Goal: Information Seeking & Learning: Learn about a topic

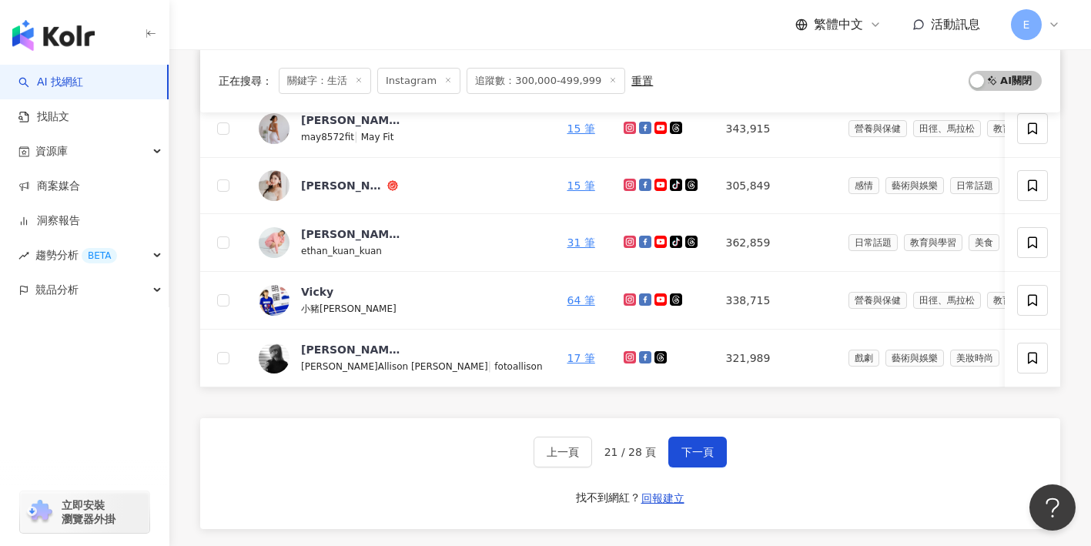
scroll to position [615, 0]
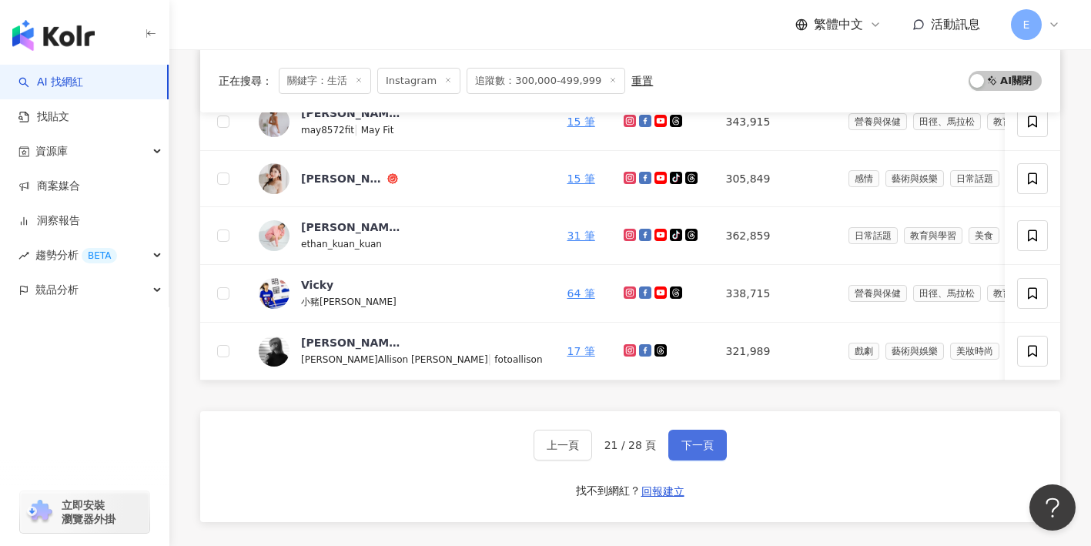
click at [682, 439] on span "下一頁" at bounding box center [697, 445] width 32 height 12
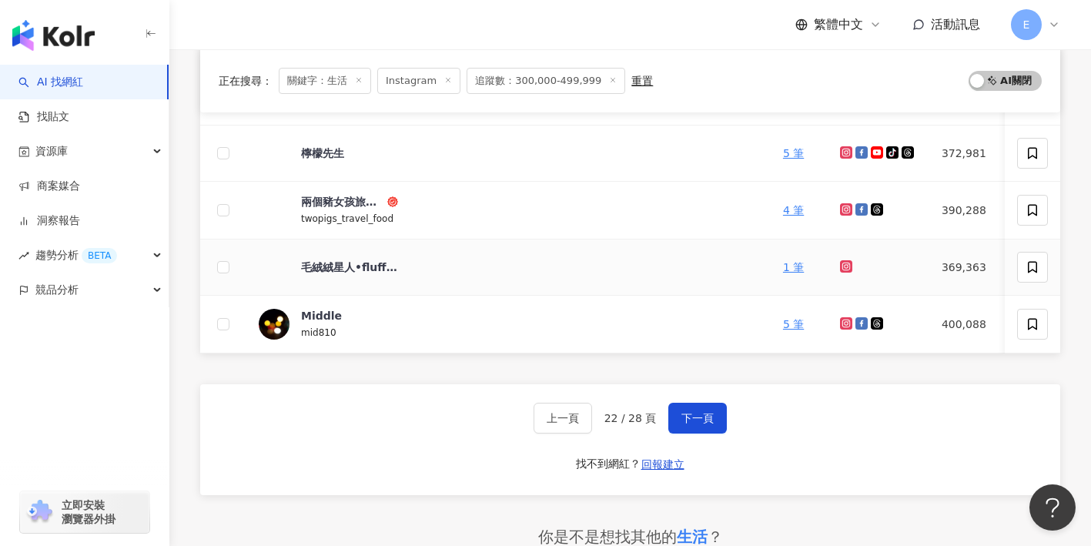
scroll to position [653, 0]
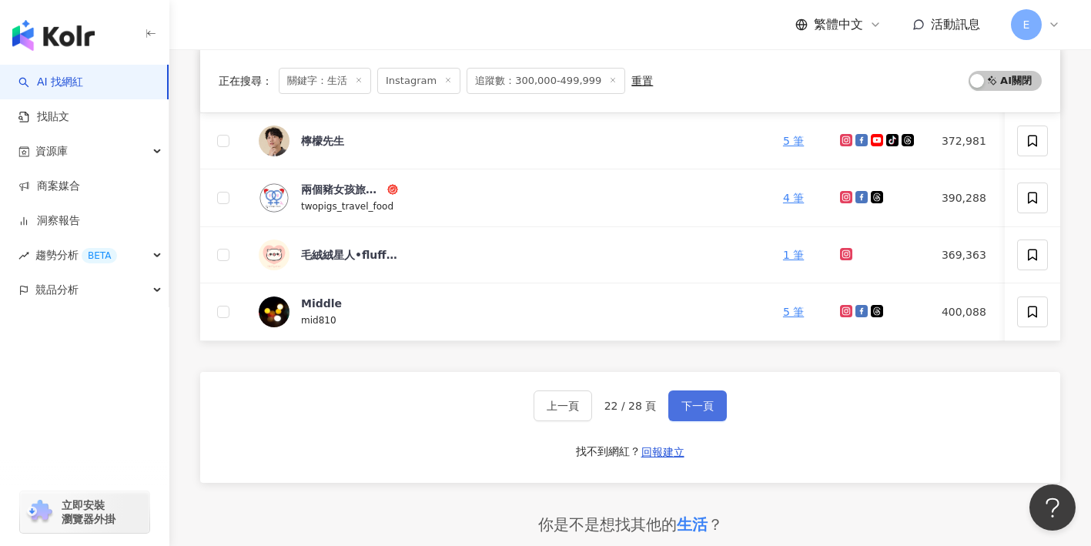
click at [697, 396] on button "下一頁" at bounding box center [697, 405] width 59 height 31
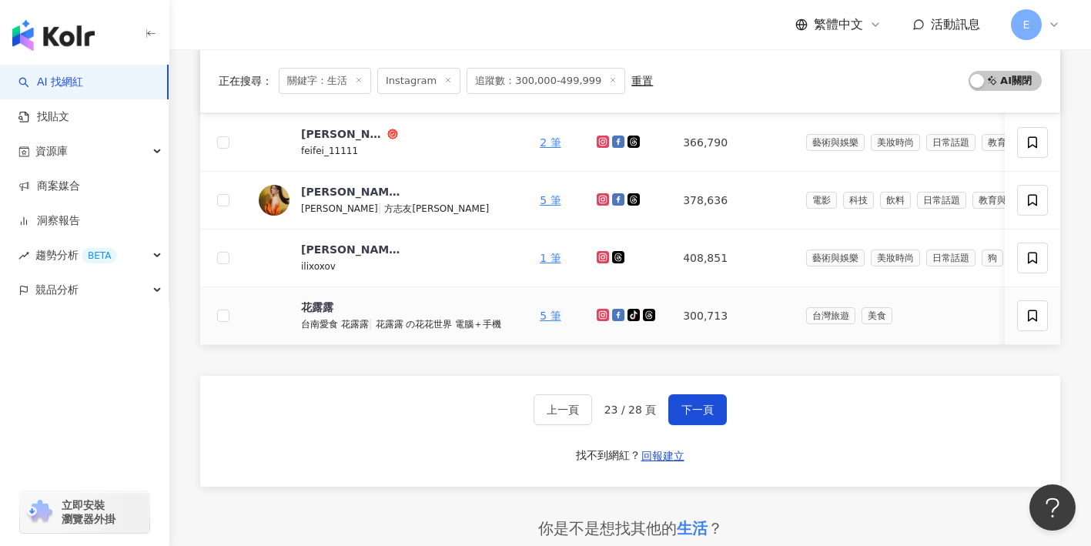
scroll to position [651, 0]
click at [681, 403] on span "下一頁" at bounding box center [697, 409] width 32 height 12
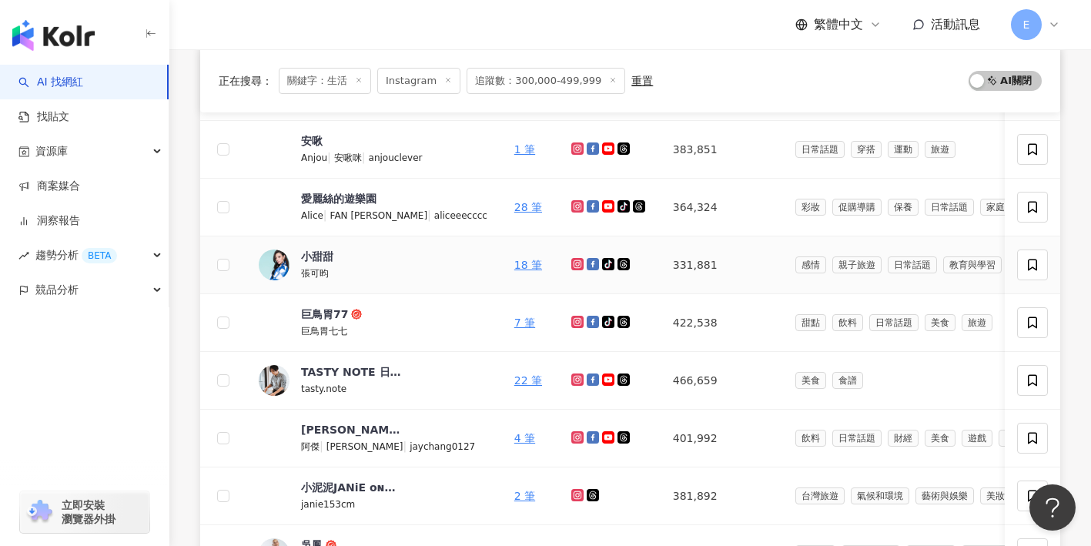
scroll to position [353, 0]
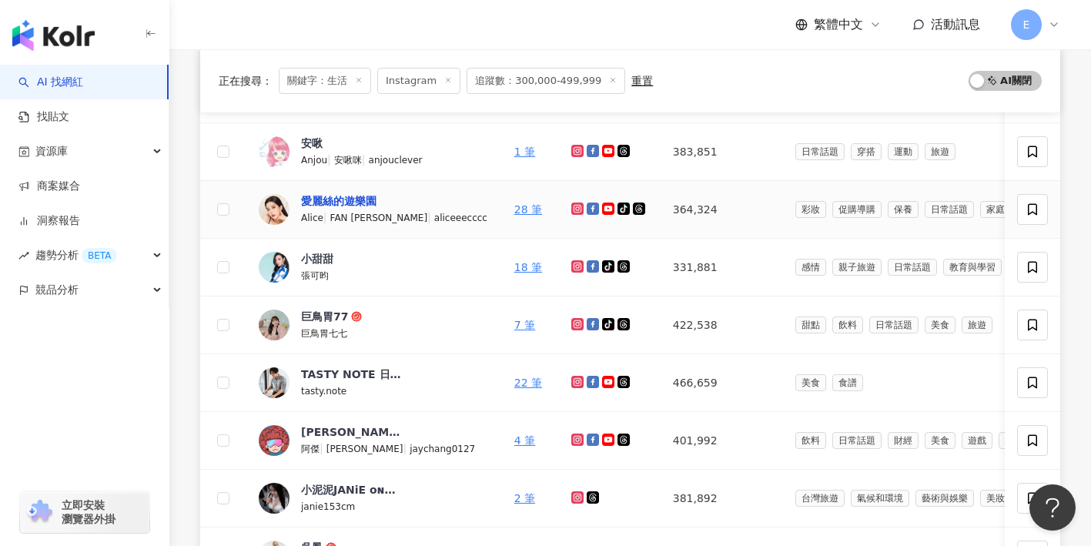
click at [350, 205] on div "愛麗絲的遊樂園" at bounding box center [338, 200] width 75 height 15
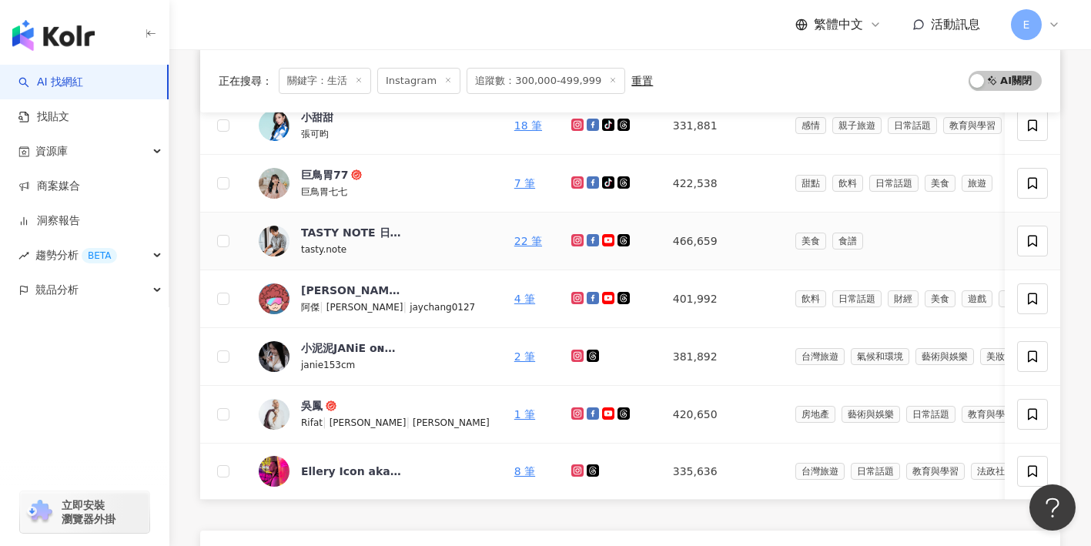
scroll to position [495, 0]
click at [324, 172] on div "巨鳥胃77" at bounding box center [324, 173] width 47 height 15
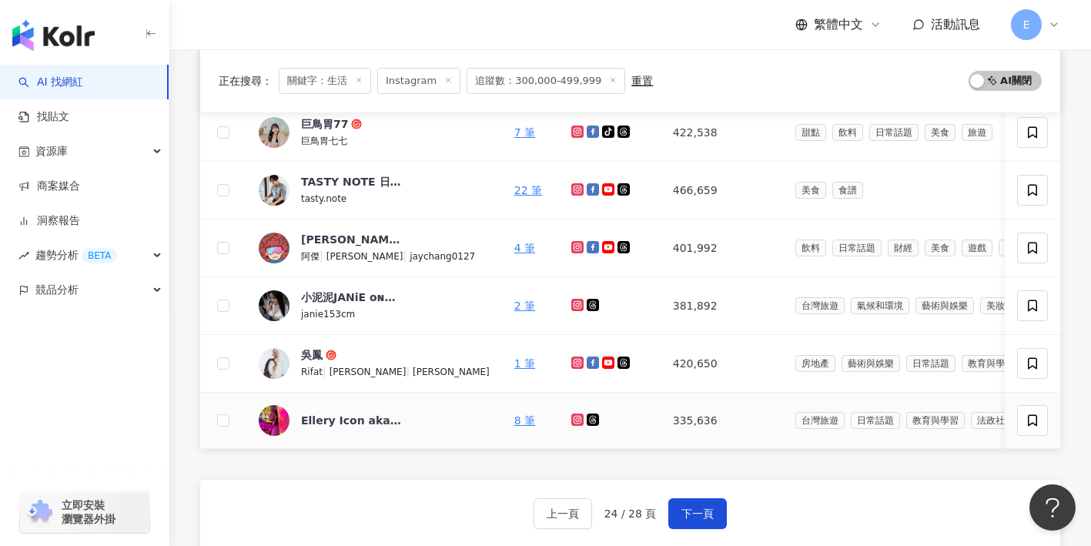
scroll to position [544, 0]
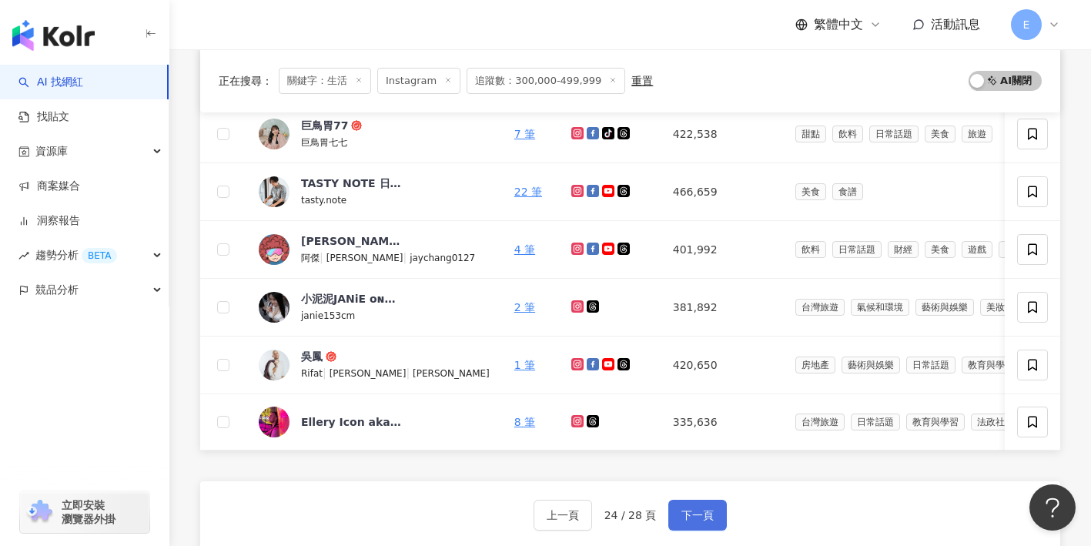
click at [683, 529] on button "下一頁" at bounding box center [697, 515] width 59 height 31
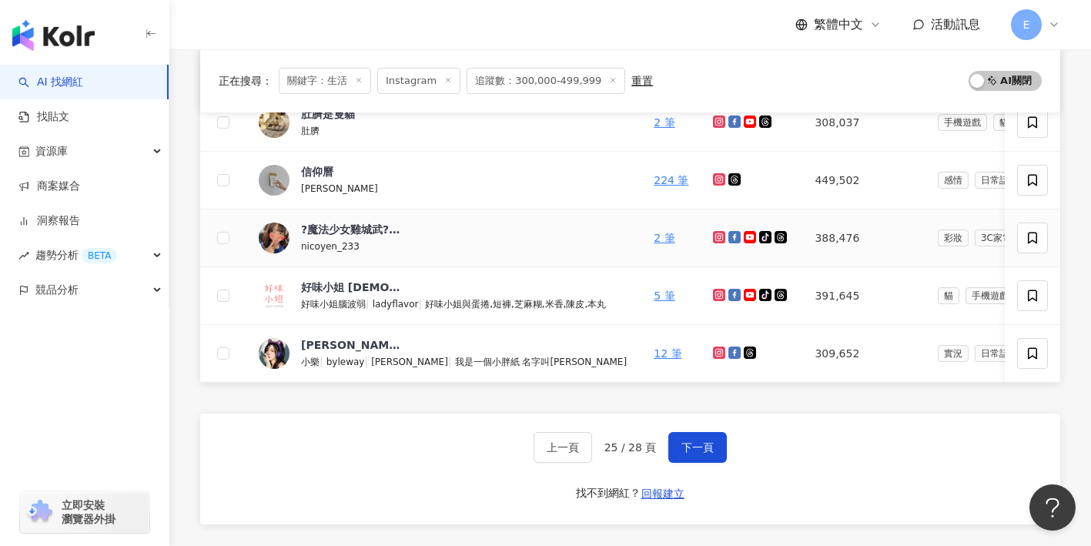
scroll to position [615, 0]
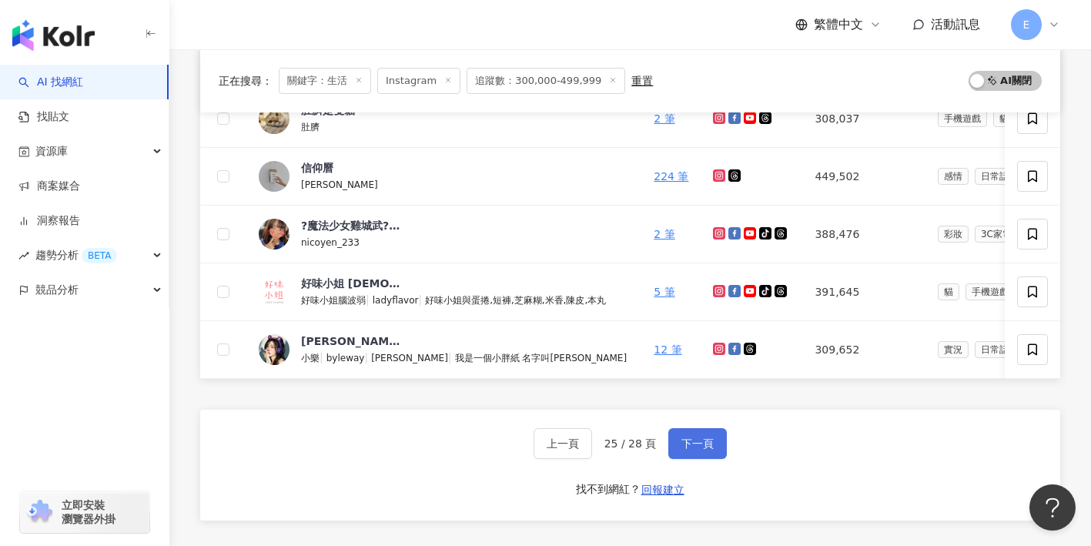
click at [682, 442] on span "下一頁" at bounding box center [697, 443] width 32 height 12
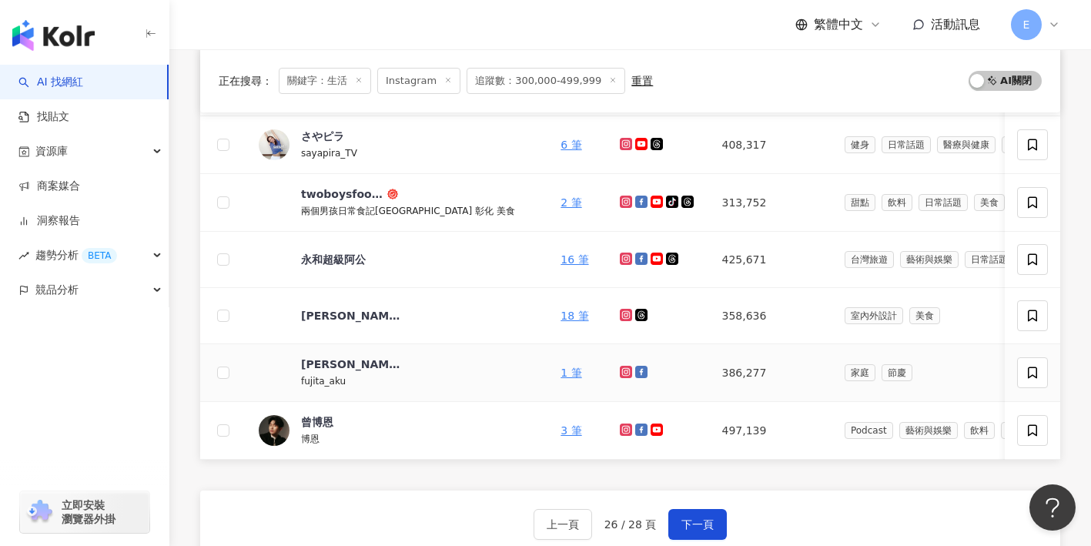
scroll to position [556, 0]
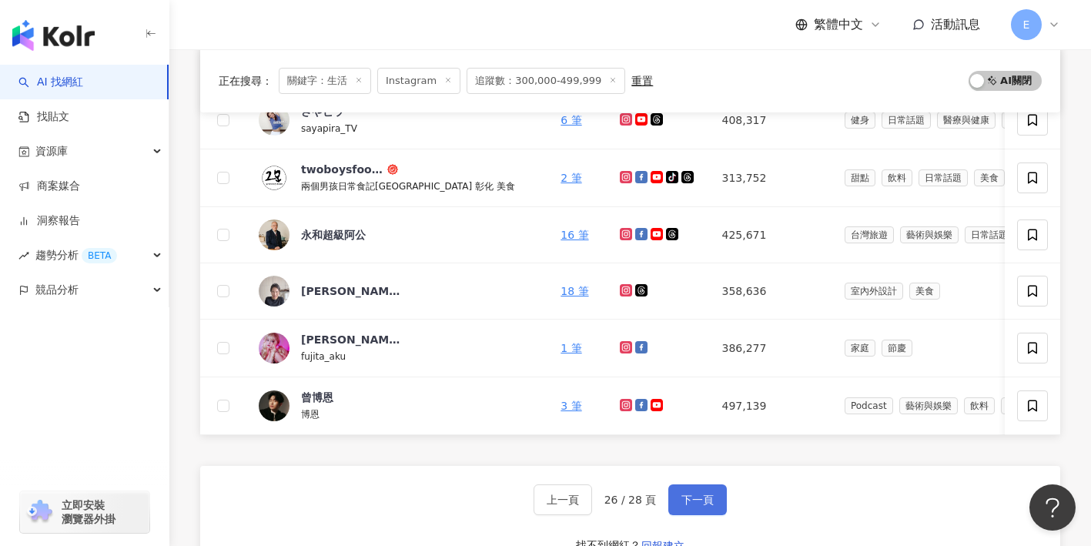
click at [704, 496] on span "下一頁" at bounding box center [697, 499] width 32 height 12
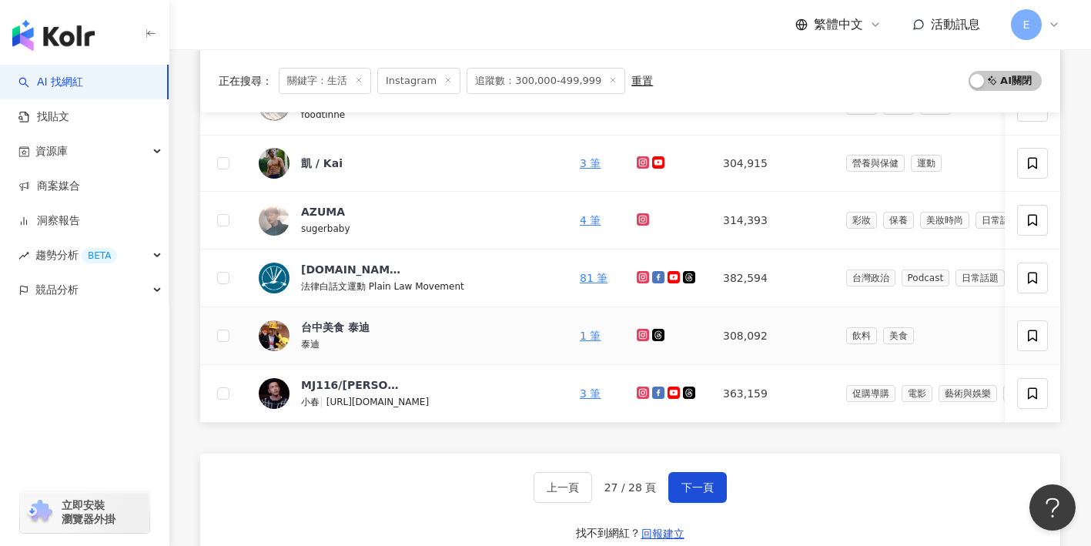
scroll to position [572, 0]
click at [701, 473] on button "下一頁" at bounding box center [697, 486] width 59 height 31
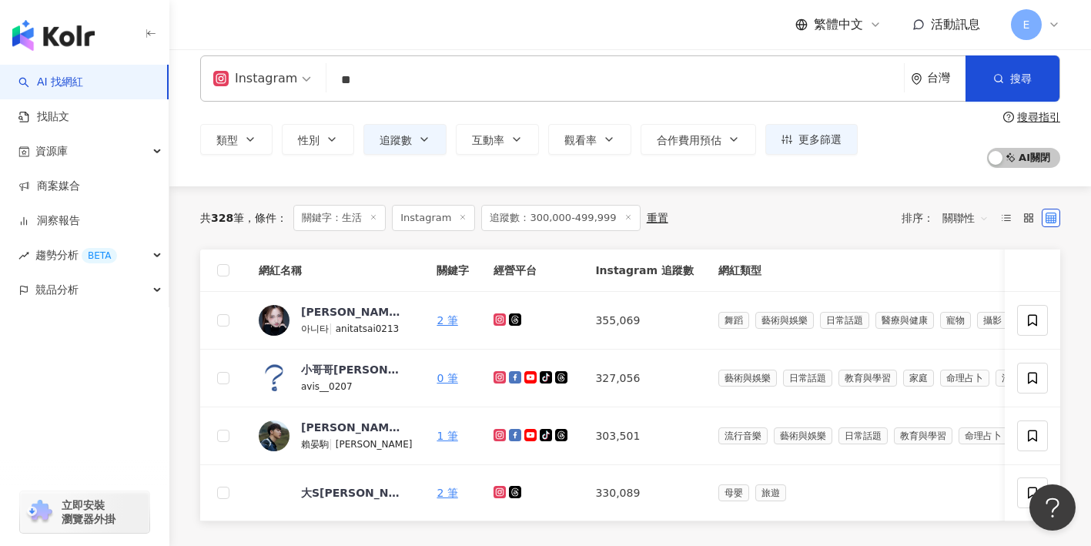
scroll to position [0, 0]
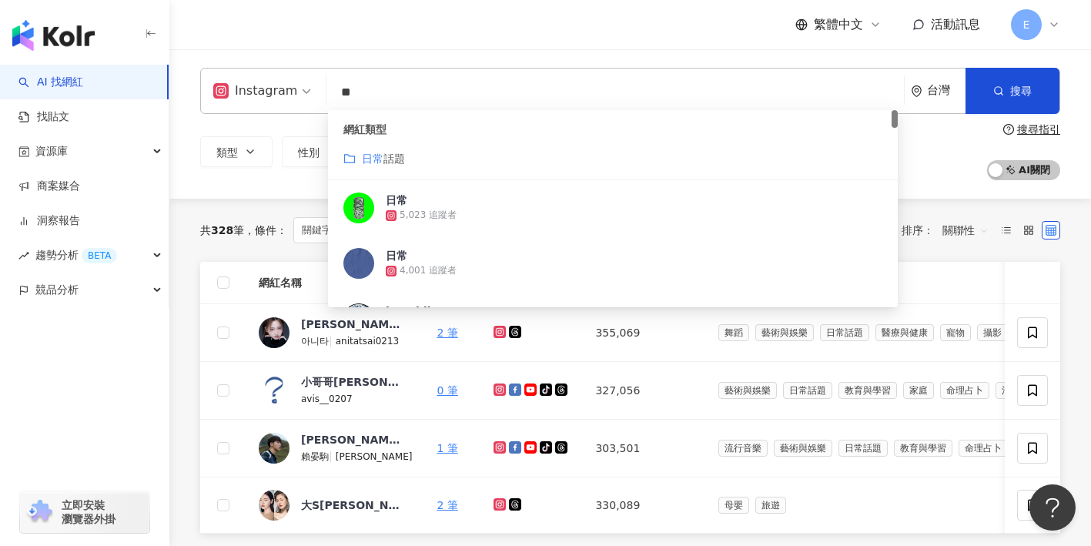
click at [366, 100] on input "**" at bounding box center [615, 92] width 565 height 29
type input "*"
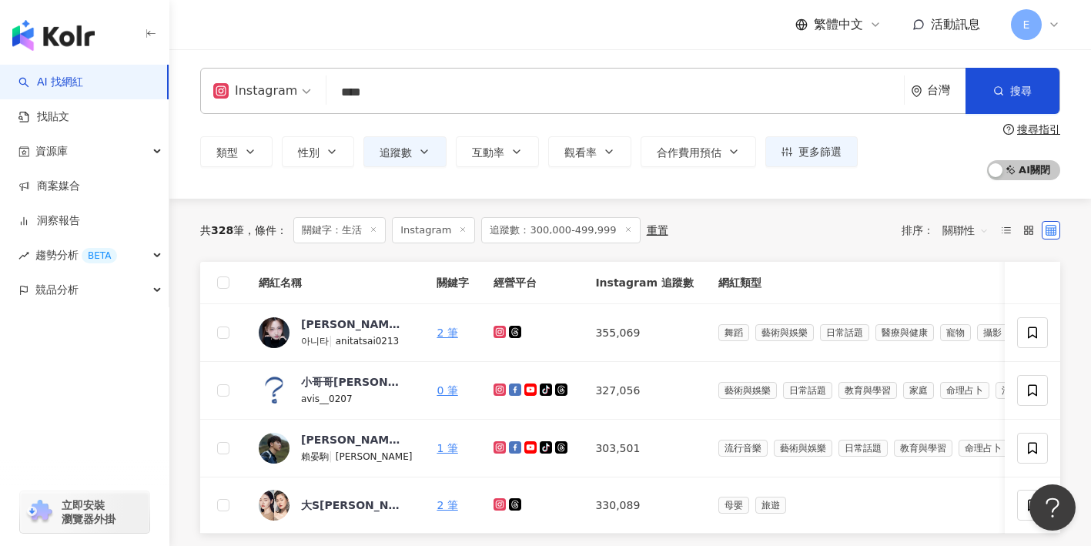
type input "****"
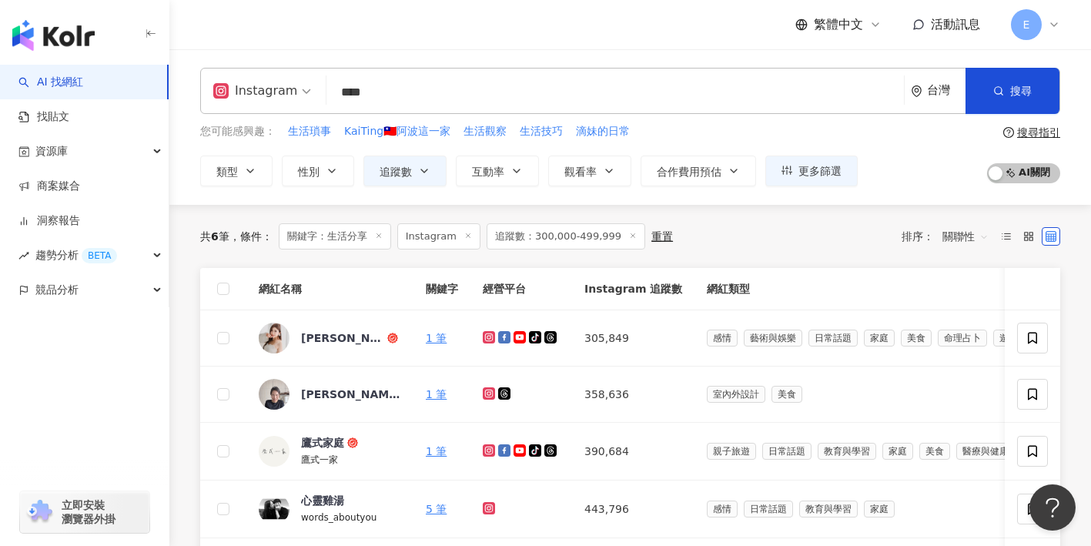
click at [390, 235] on span "關鍵字：生活分享" at bounding box center [335, 236] width 112 height 26
click at [386, 234] on span "關鍵字：生活分享" at bounding box center [335, 236] width 112 height 26
click at [383, 234] on icon at bounding box center [379, 236] width 8 height 8
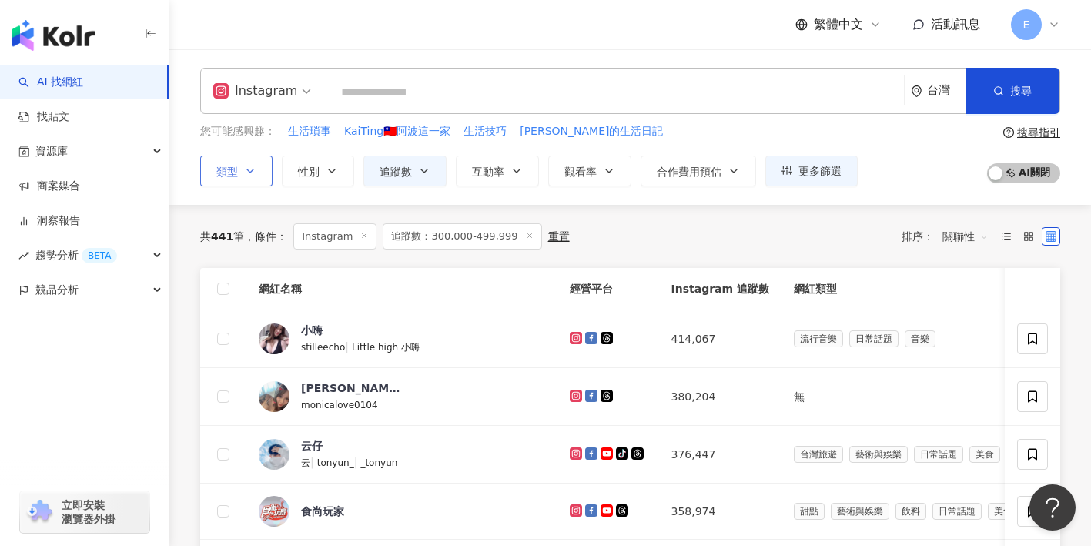
click at [249, 178] on button "類型" at bounding box center [236, 171] width 72 height 31
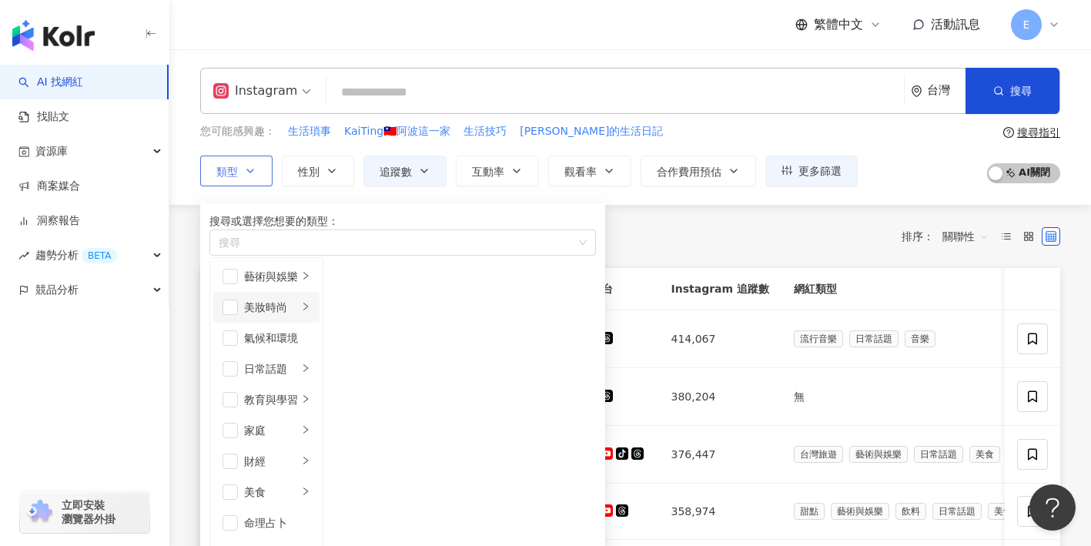
scroll to position [59, 0]
click at [298, 360] on div "日常話題" at bounding box center [271, 368] width 54 height 17
click at [238, 361] on span "button" at bounding box center [229, 368] width 15 height 15
click at [351, 284] on span "button" at bounding box center [343, 276] width 15 height 15
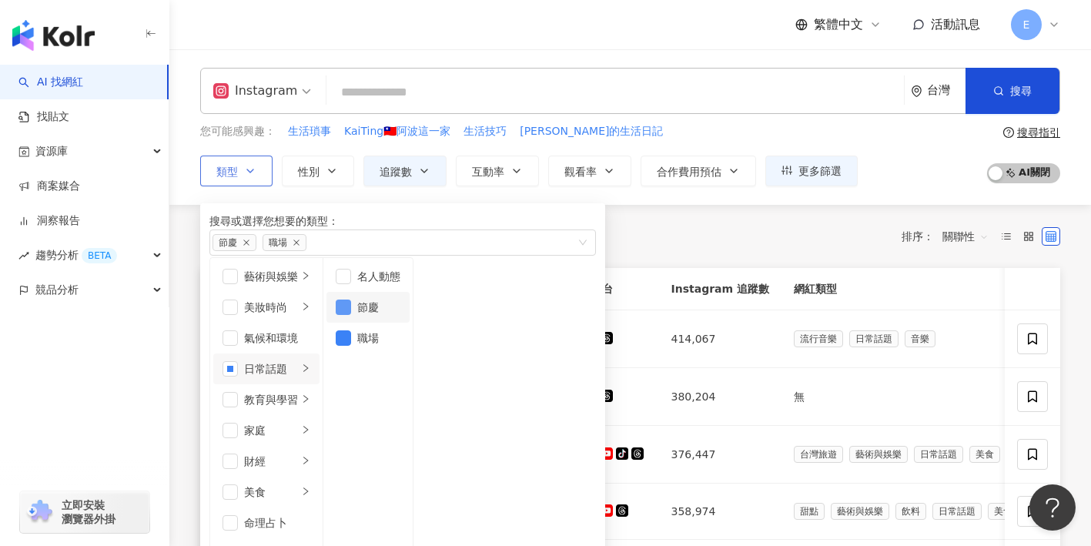
click at [351, 315] on span "button" at bounding box center [343, 306] width 15 height 15
click at [351, 346] on span "button" at bounding box center [343, 337] width 15 height 15
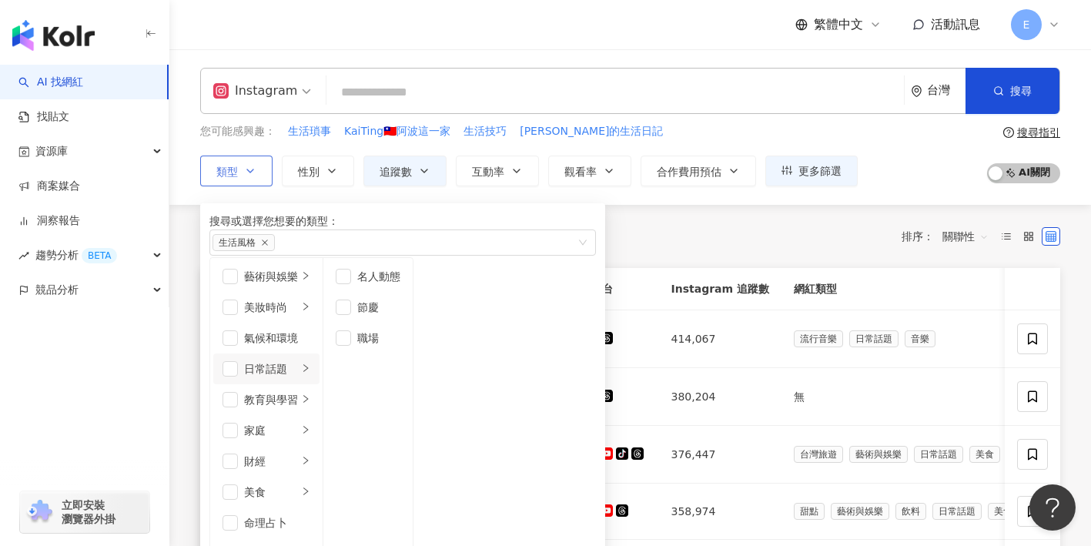
click at [236, 353] on li "日常話題" at bounding box center [266, 368] width 106 height 31
click at [237, 361] on span "button" at bounding box center [229, 368] width 15 height 15
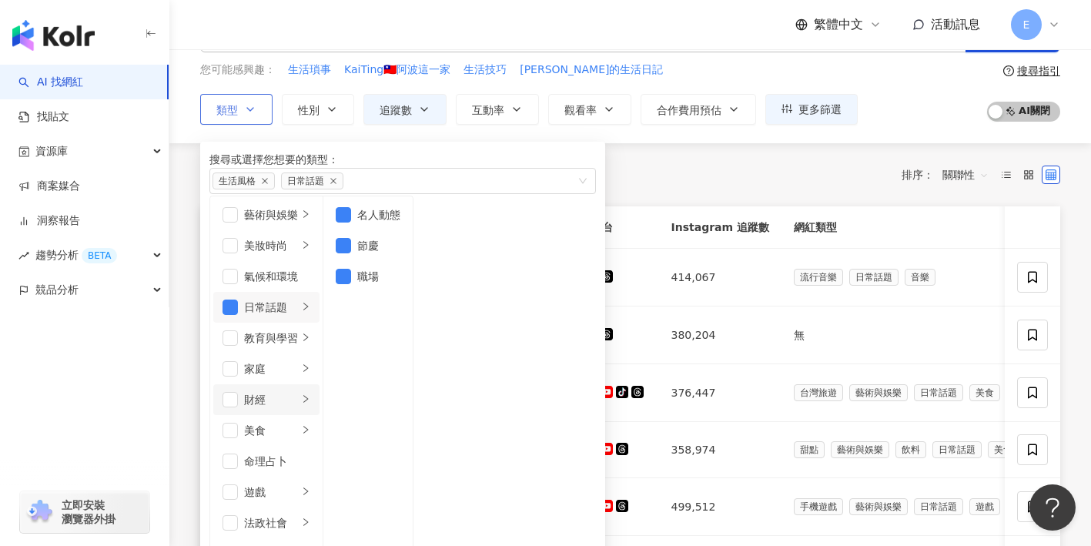
scroll to position [62, 0]
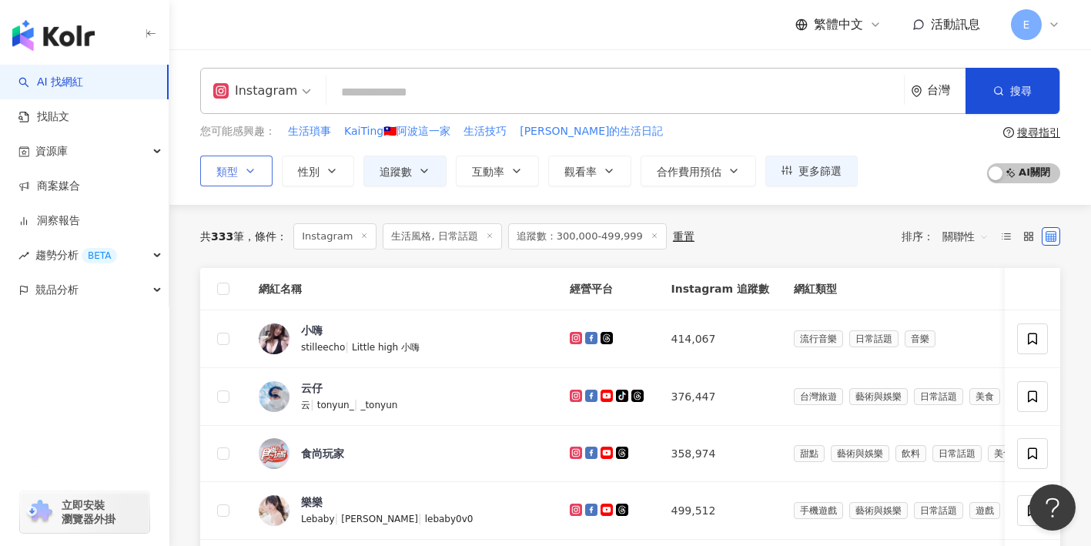
click at [252, 173] on icon "button" at bounding box center [250, 171] width 12 height 12
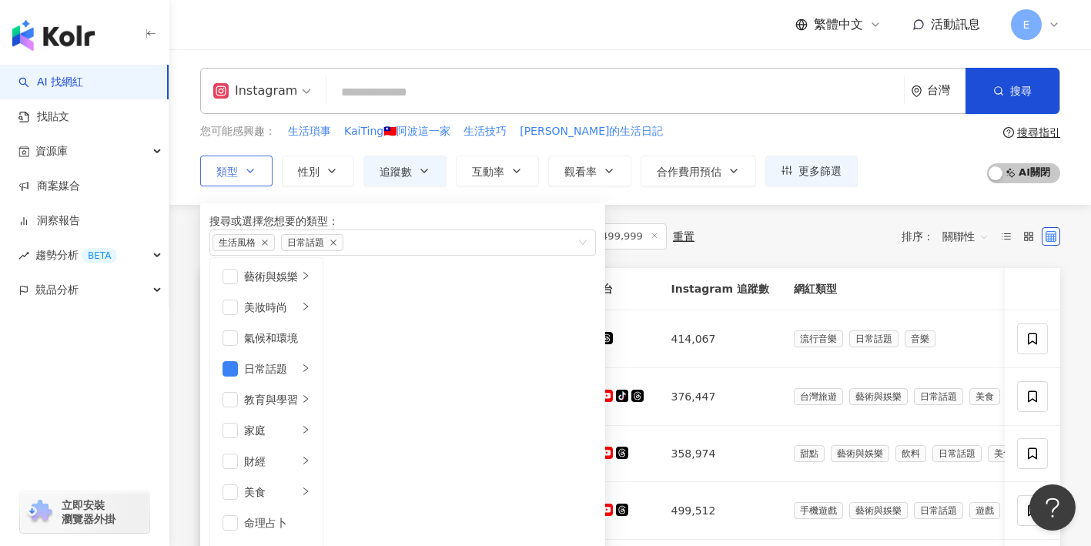
scroll to position [534, 0]
click at [544, 239] on div "搜尋或選擇您想要的類型： 生活風格 日常話題 旅遊" at bounding box center [402, 234] width 386 height 45
click at [648, 214] on div "共 333 筆 條件 ： Instagram 生活風格, 日常話題 追蹤數：300,000-499,999 重置 排序： 關聯性" at bounding box center [630, 236] width 860 height 63
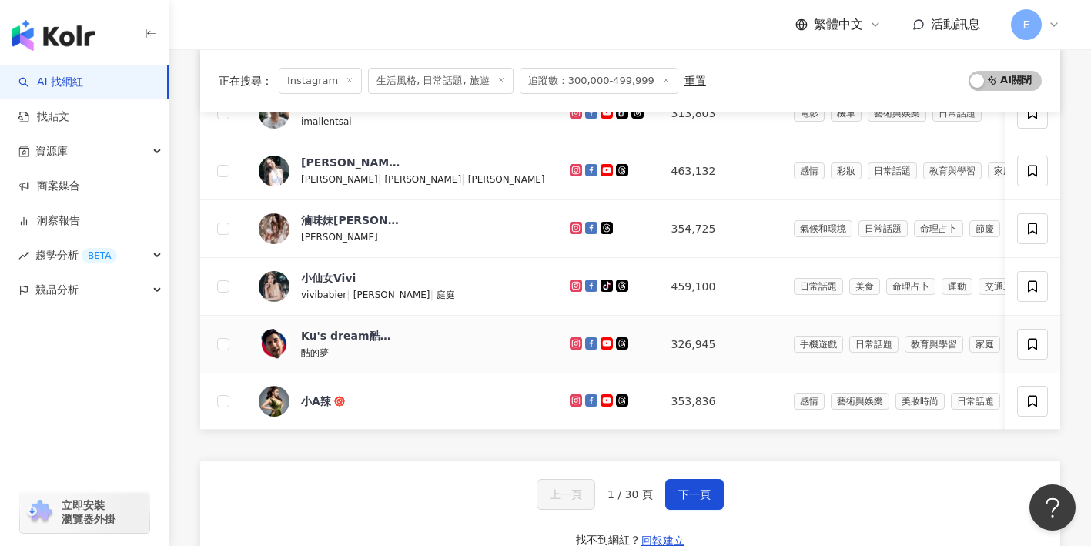
scroll to position [575, 0]
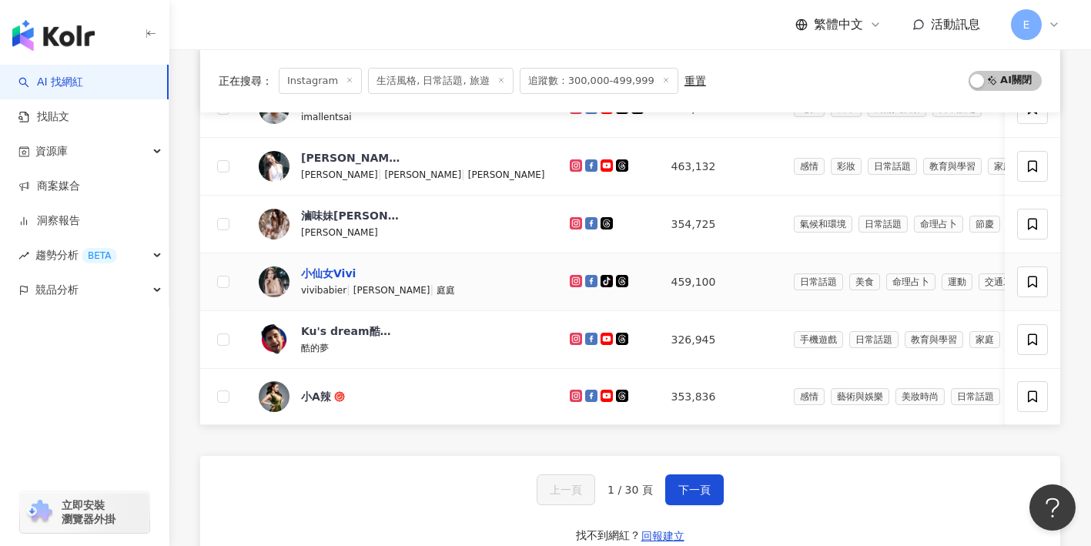
click at [350, 273] on div "小仙女Vivi" at bounding box center [328, 273] width 55 height 15
click at [701, 503] on button "下一頁" at bounding box center [694, 489] width 59 height 31
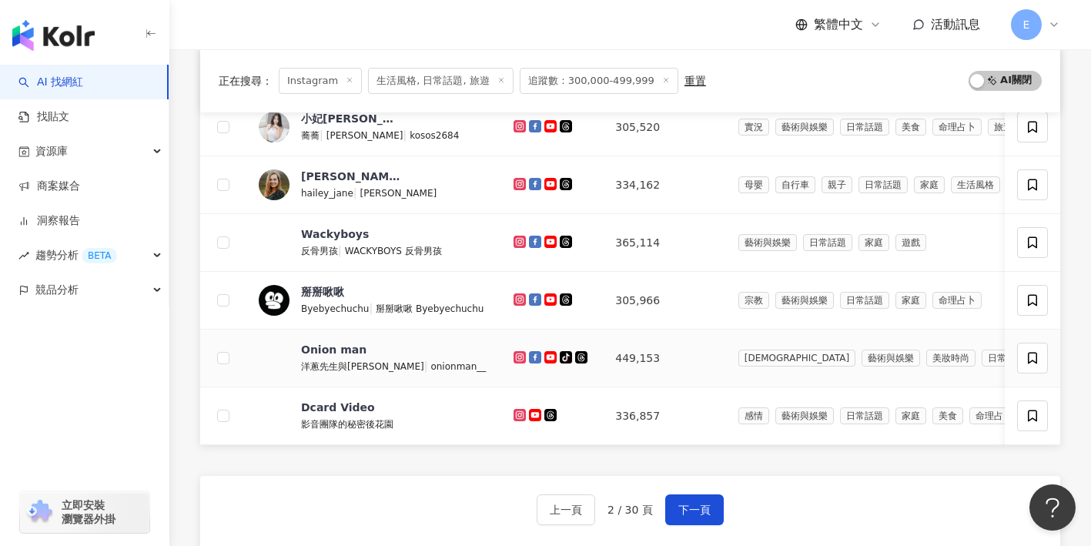
scroll to position [600, 0]
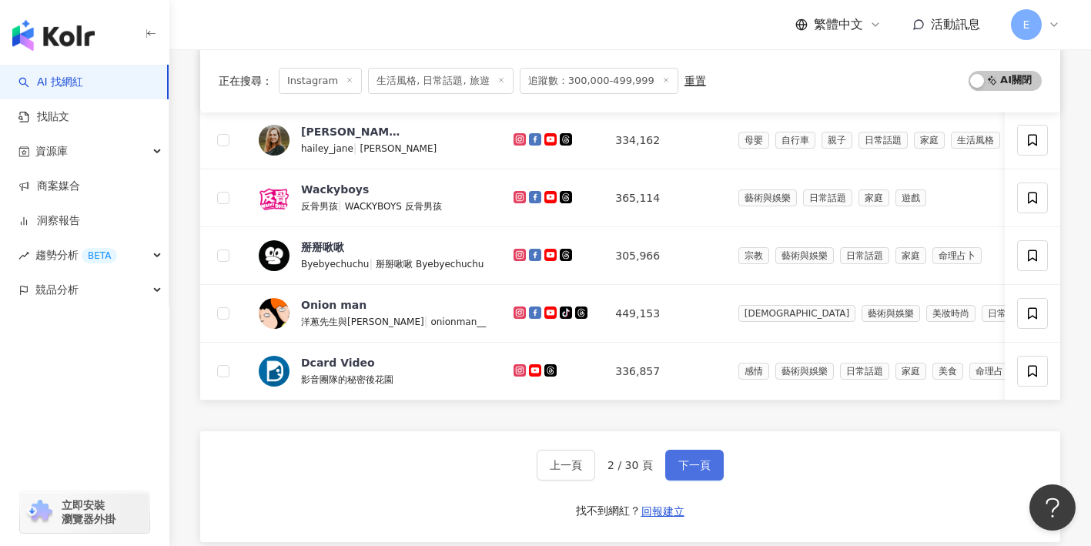
click at [678, 470] on span "下一頁" at bounding box center [694, 465] width 32 height 12
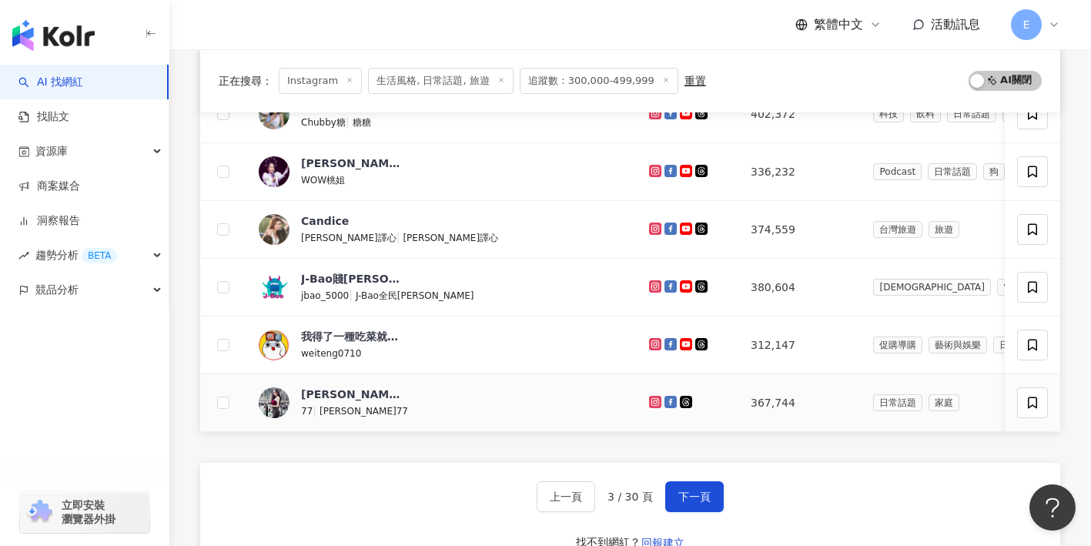
scroll to position [589, 0]
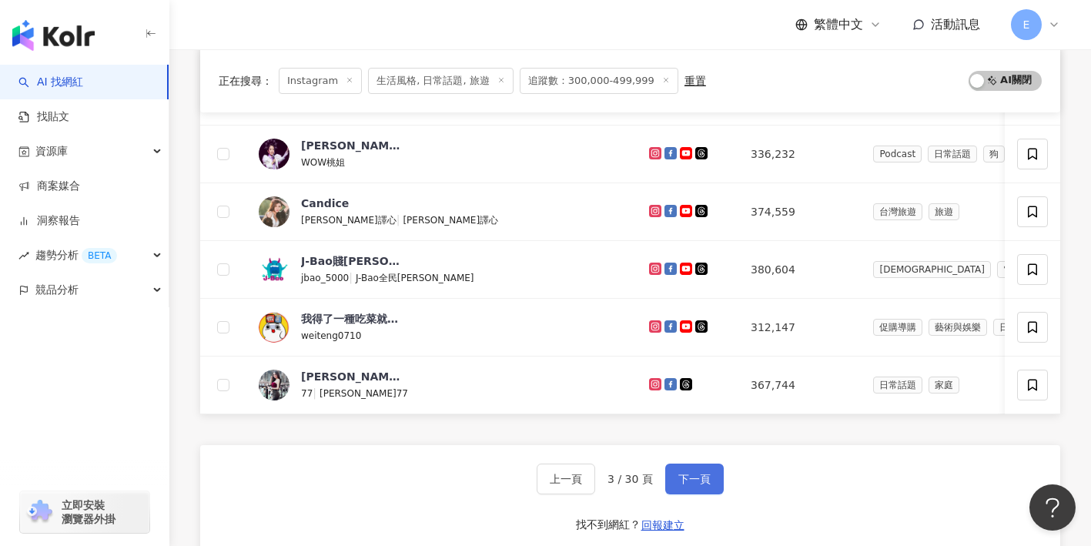
click at [687, 473] on span "下一頁" at bounding box center [694, 479] width 32 height 12
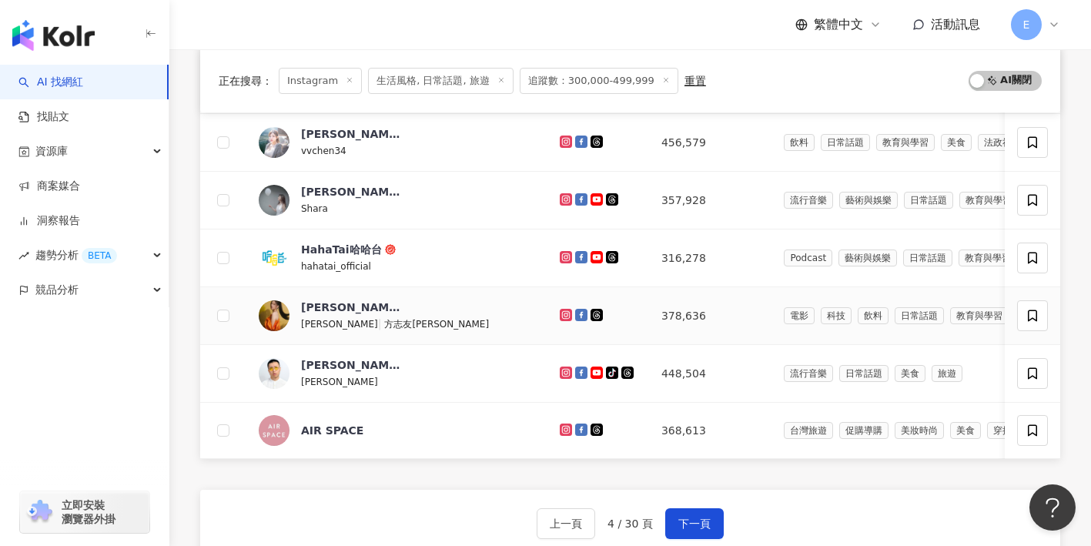
scroll to position [529, 0]
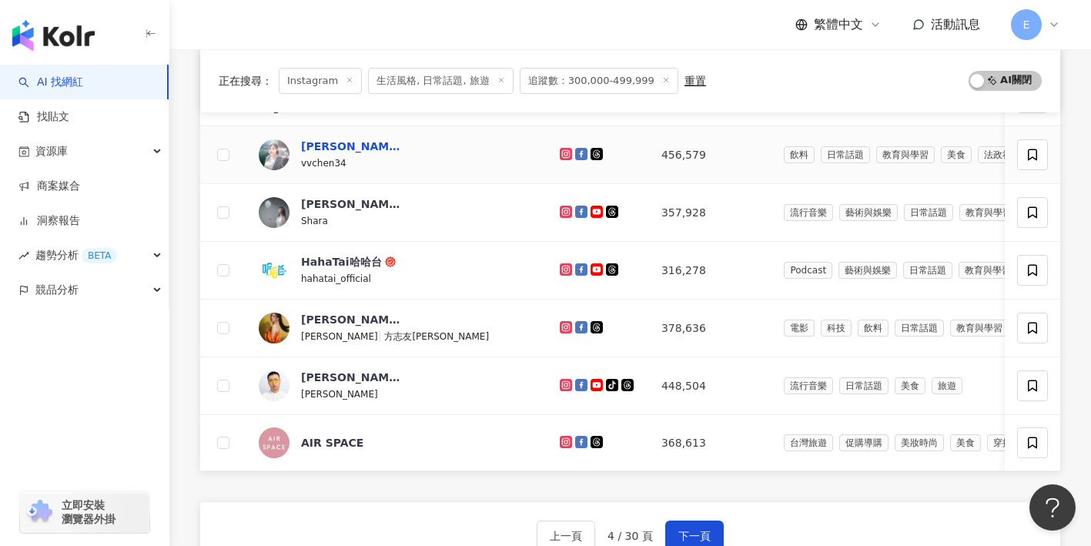
click at [318, 147] on div "陳葳" at bounding box center [351, 146] width 100 height 15
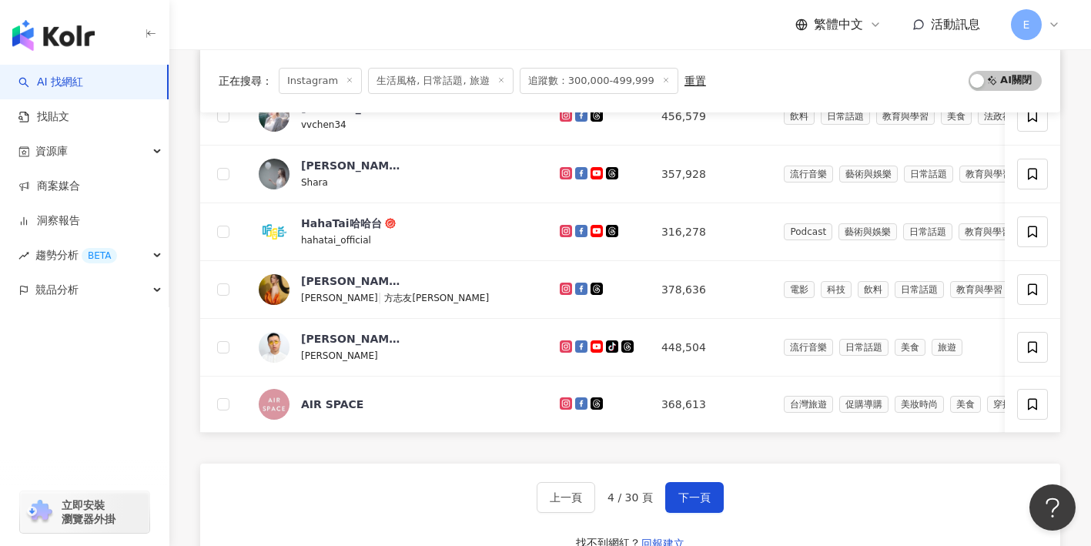
scroll to position [583, 0]
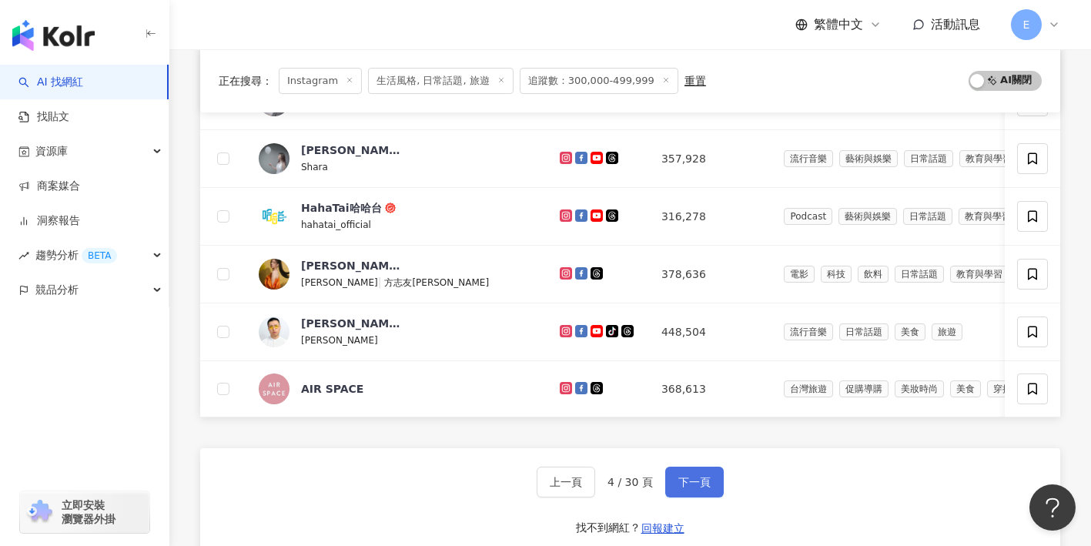
click at [678, 473] on button "下一頁" at bounding box center [694, 482] width 59 height 31
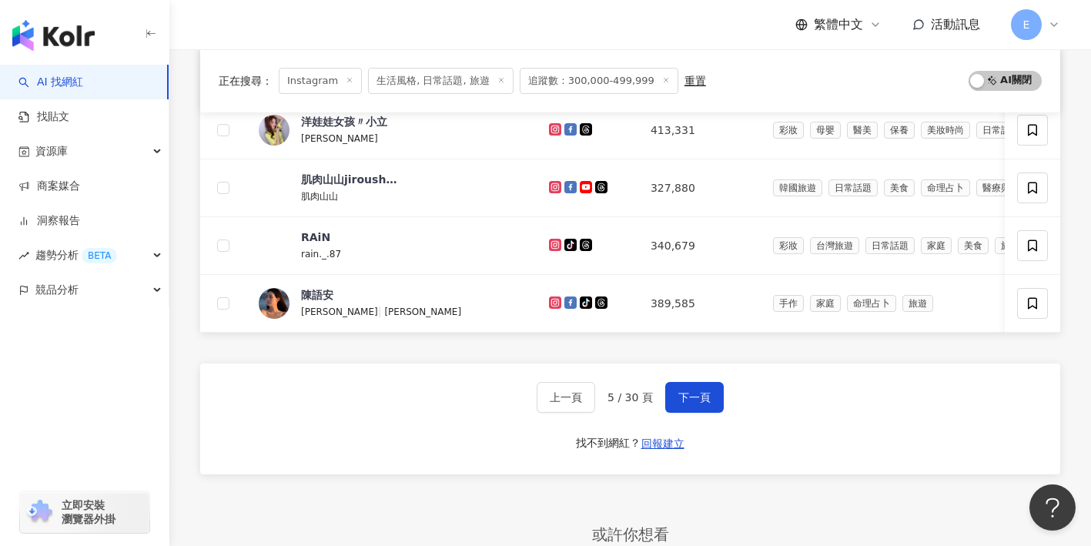
scroll to position [675, 0]
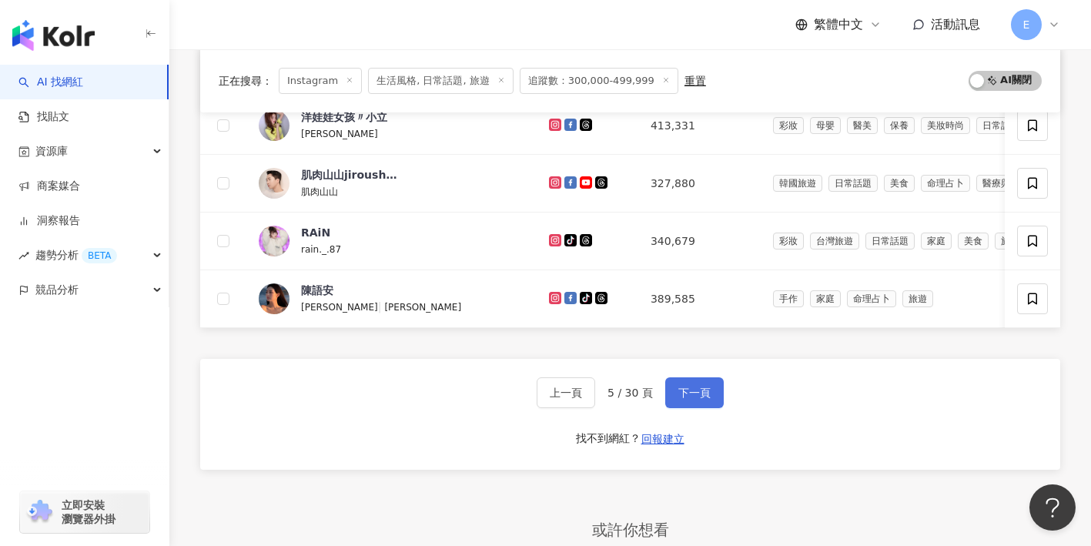
click at [667, 392] on button "下一頁" at bounding box center [694, 392] width 59 height 31
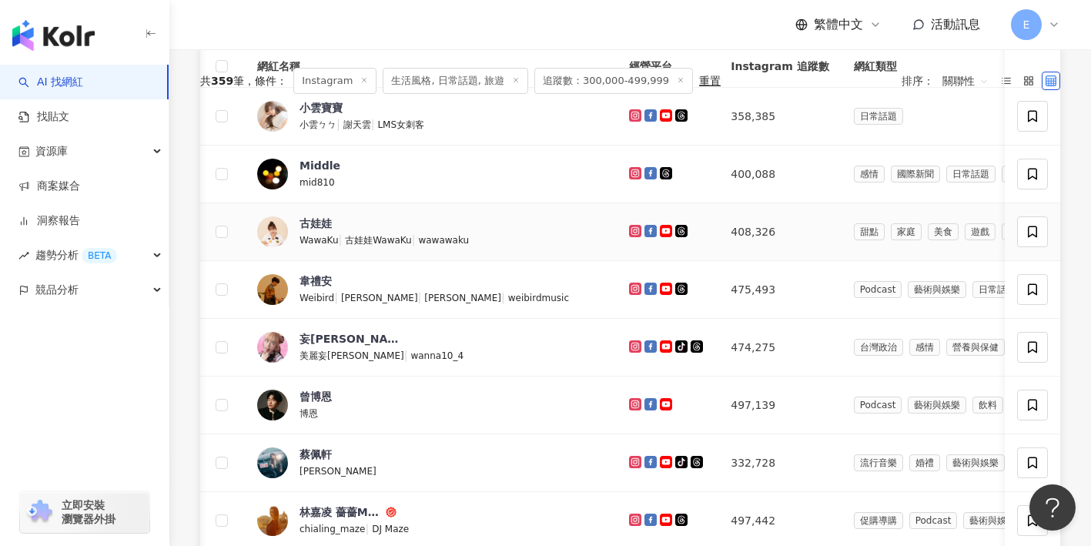
scroll to position [0, 0]
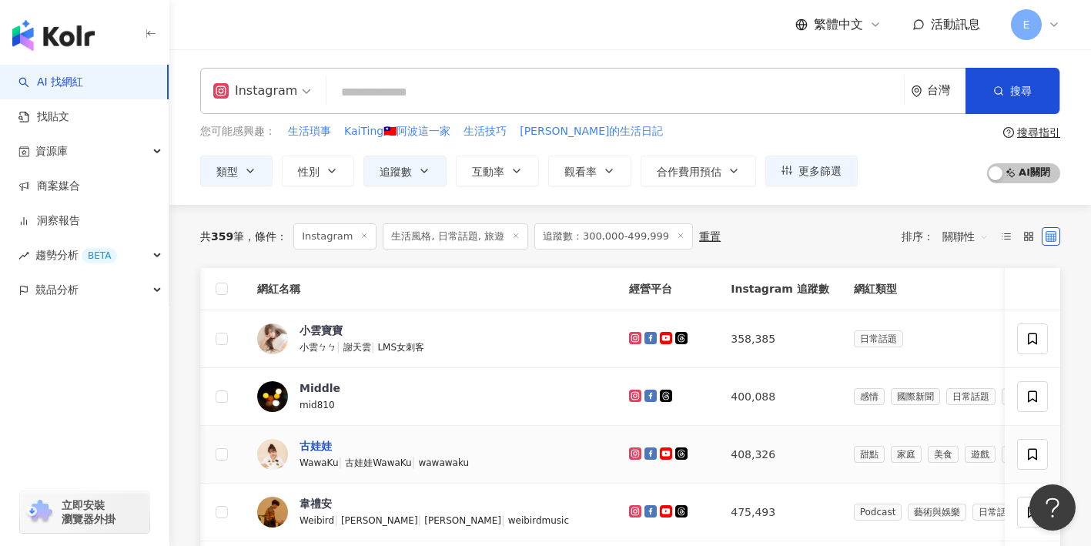
click at [321, 445] on div "古娃娃" at bounding box center [315, 445] width 32 height 15
click at [446, 96] on input "search" at bounding box center [615, 92] width 565 height 29
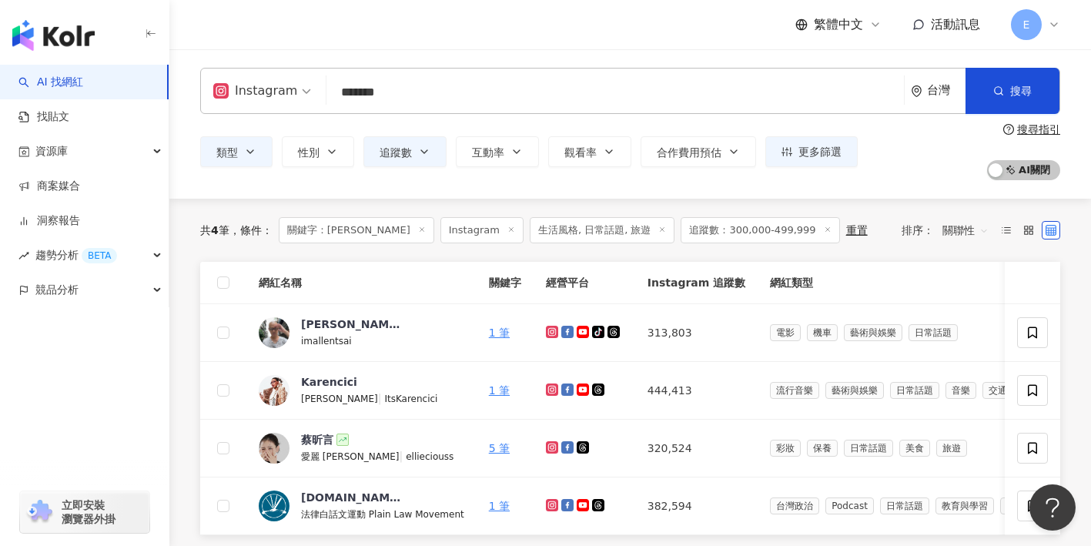
click at [824, 233] on icon at bounding box center [828, 230] width 8 height 8
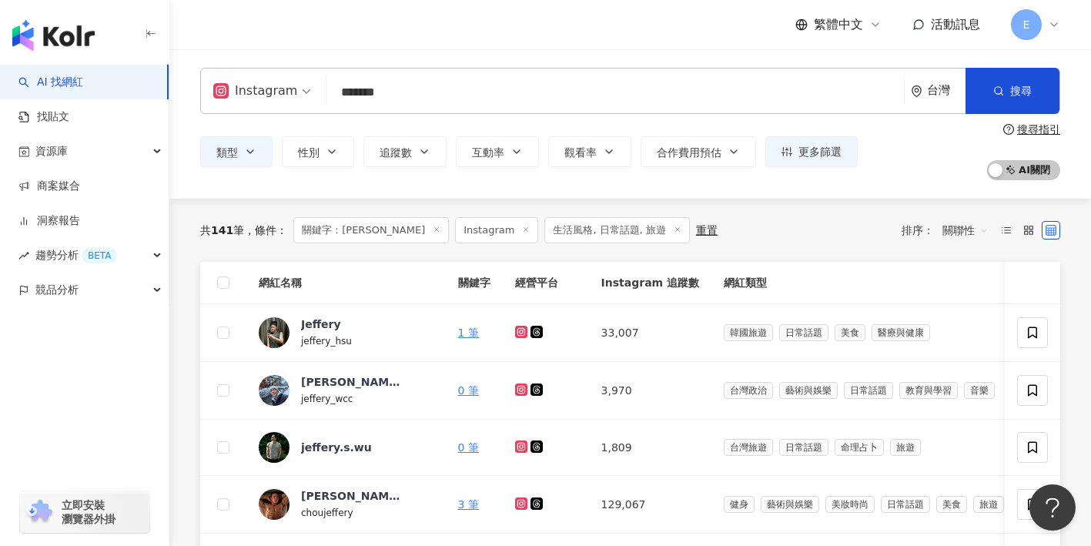
click at [695, 230] on div "共 141 筆 條件 ： 關鍵字：jeffery Instagram 生活風格, 日常話題, 旅遊 重置 排序： 關聯性" at bounding box center [630, 230] width 860 height 26
click at [674, 228] on icon at bounding box center [678, 230] width 8 height 8
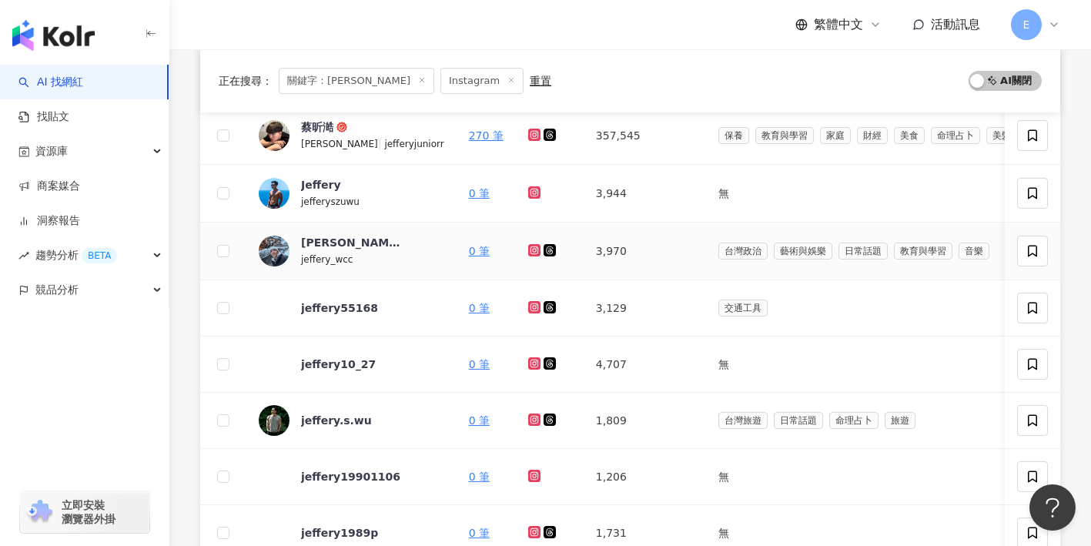
scroll to position [254, 0]
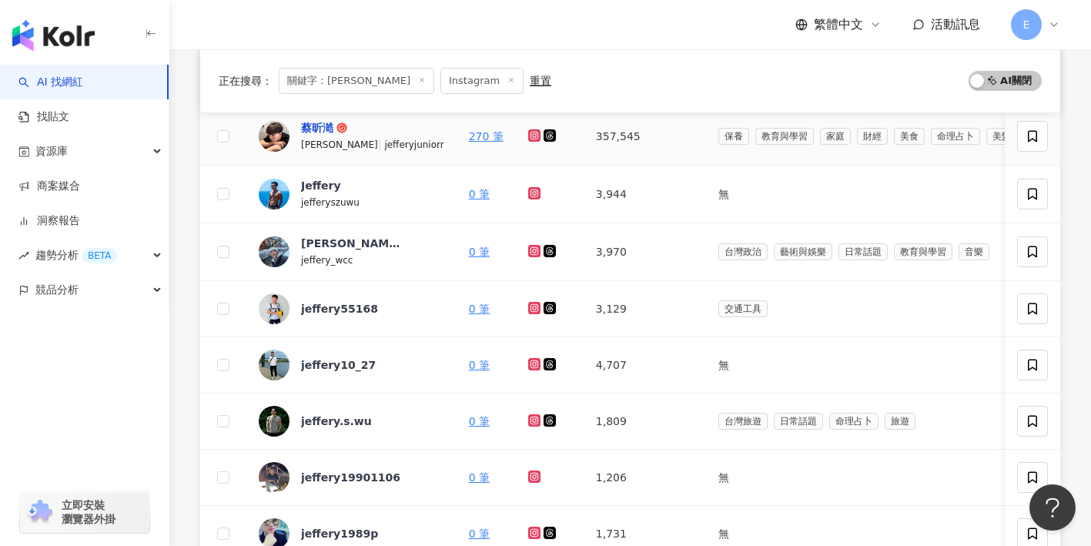
click at [317, 132] on div "蔡昕澔" at bounding box center [317, 127] width 32 height 15
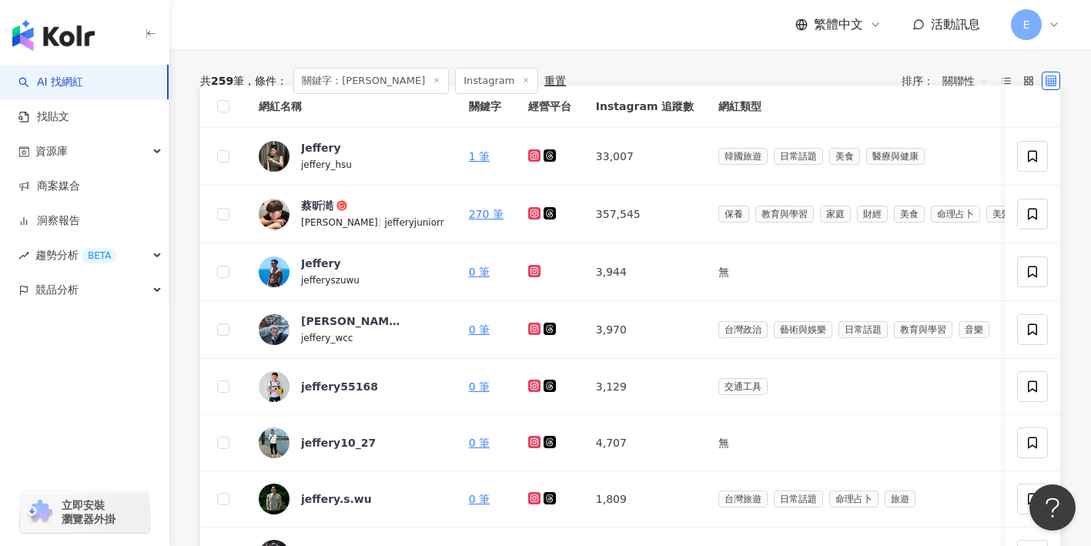
scroll to position [0, 0]
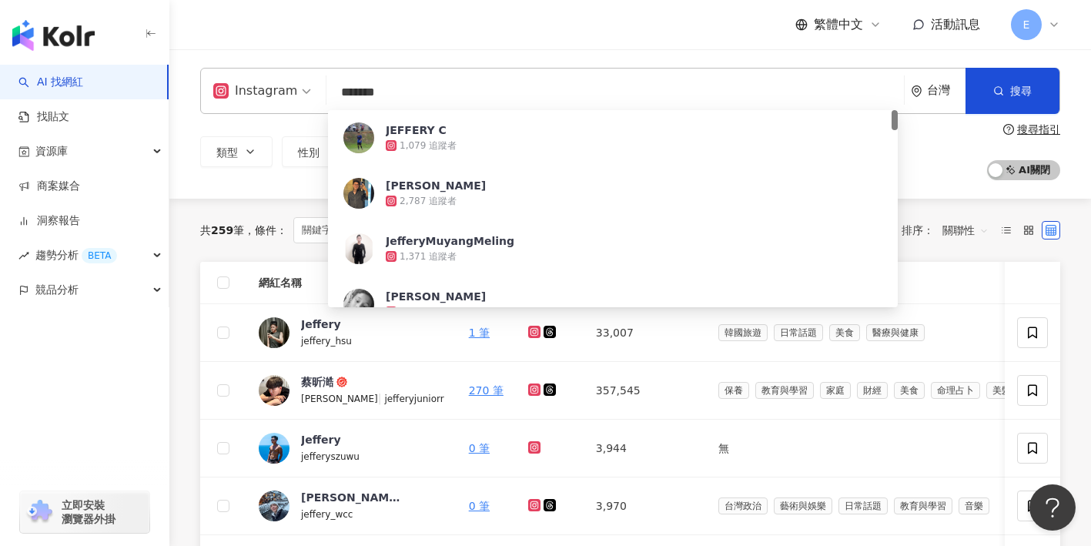
click at [464, 103] on input "*******" at bounding box center [615, 92] width 565 height 29
type input "*"
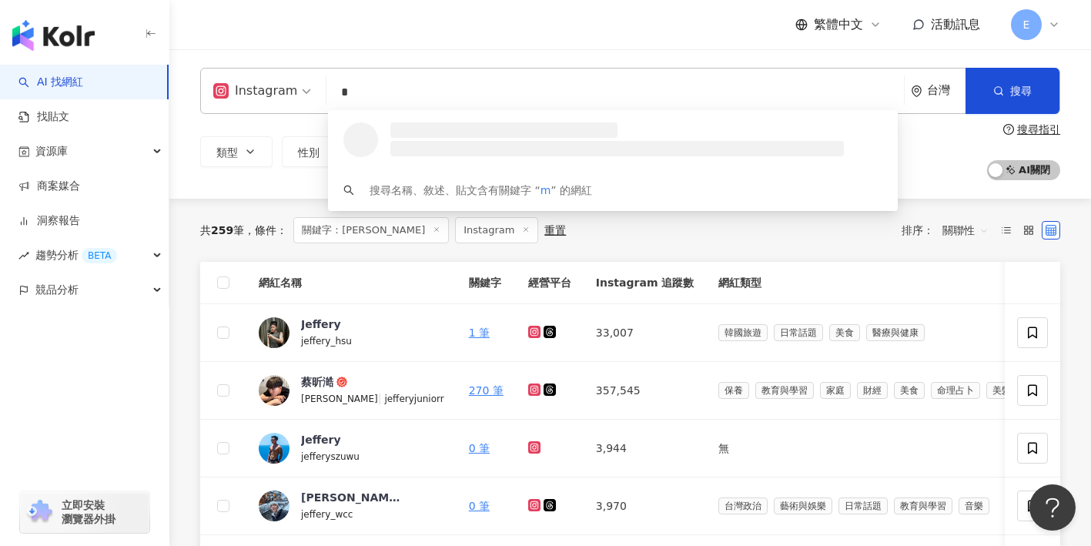
type input "**"
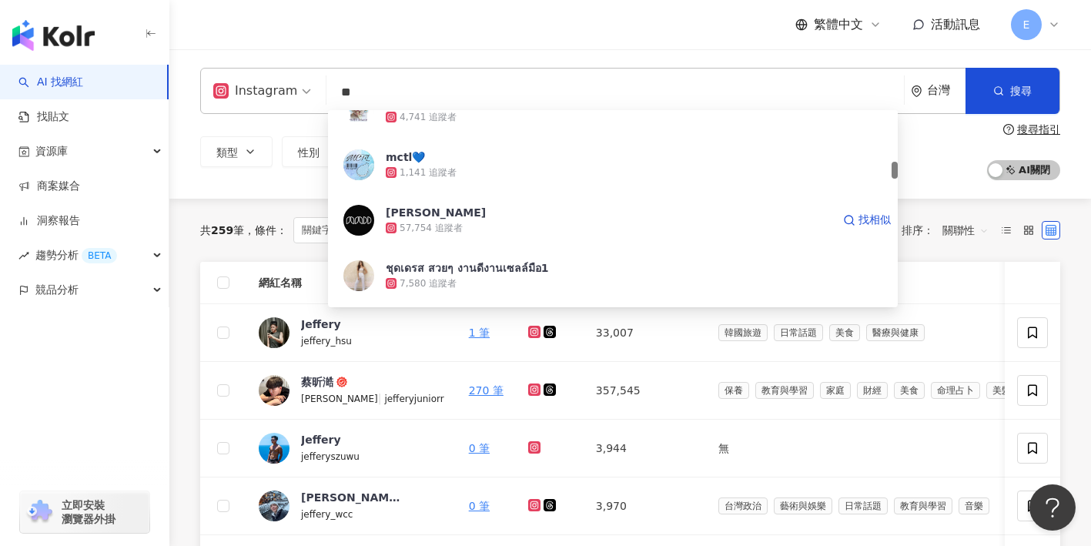
scroll to position [599, 0]
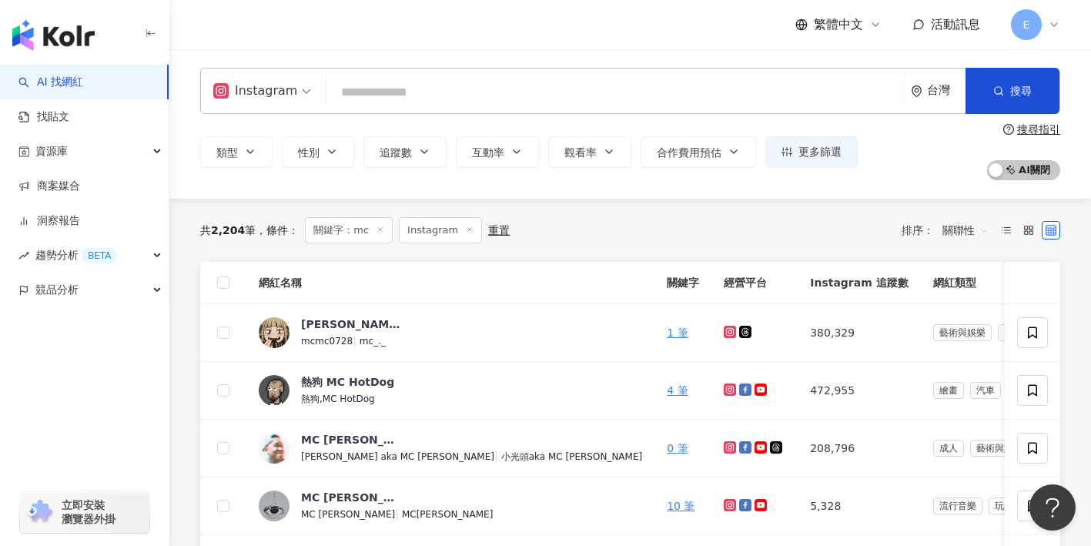
click at [369, 86] on input "search" at bounding box center [615, 92] width 565 height 29
click at [304, 324] on div "[PERSON_NAME]" at bounding box center [351, 323] width 100 height 15
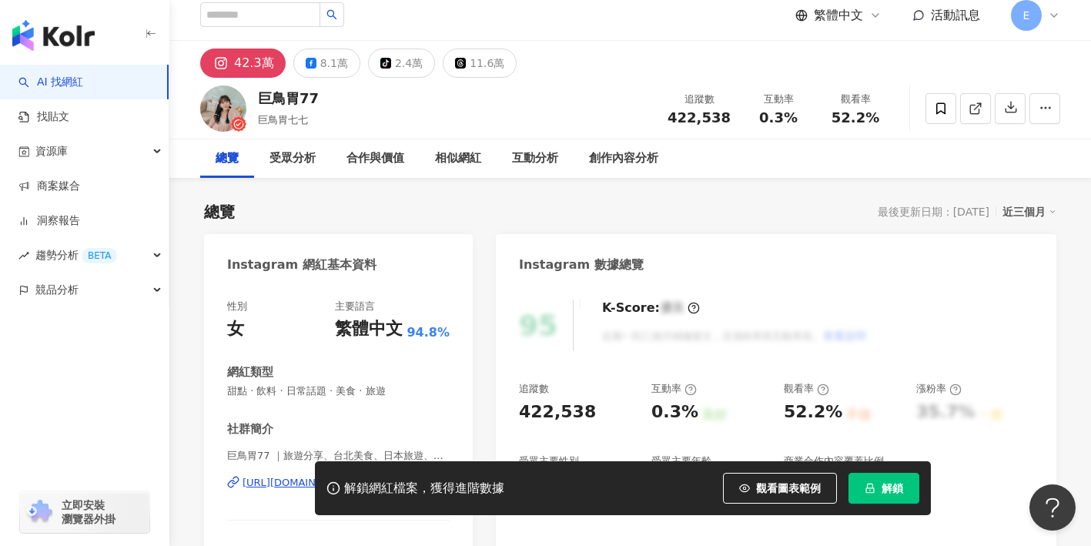
scroll to position [95, 0]
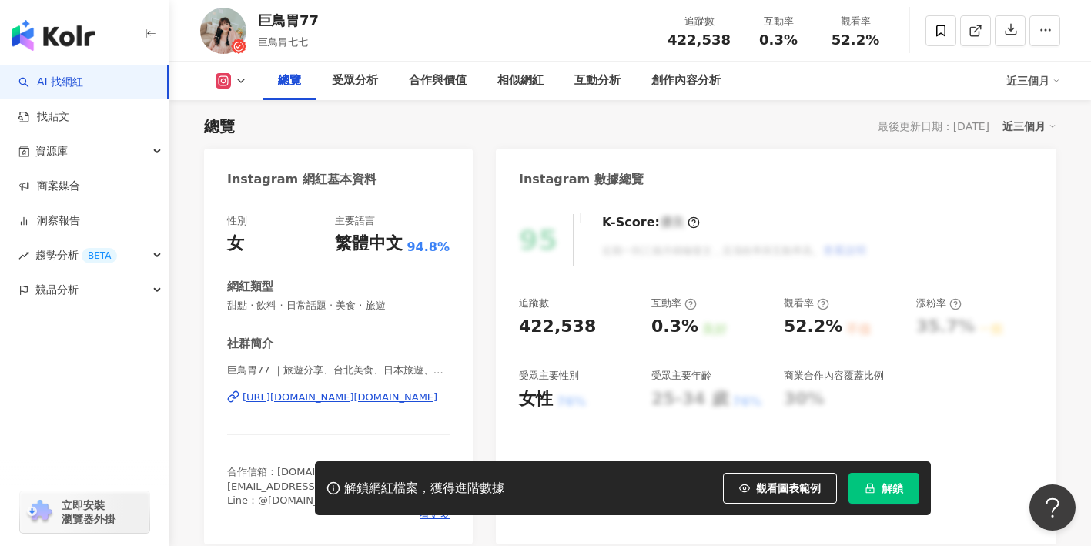
click at [360, 396] on div "https://www.instagram.com/77.food/" at bounding box center [340, 397] width 195 height 14
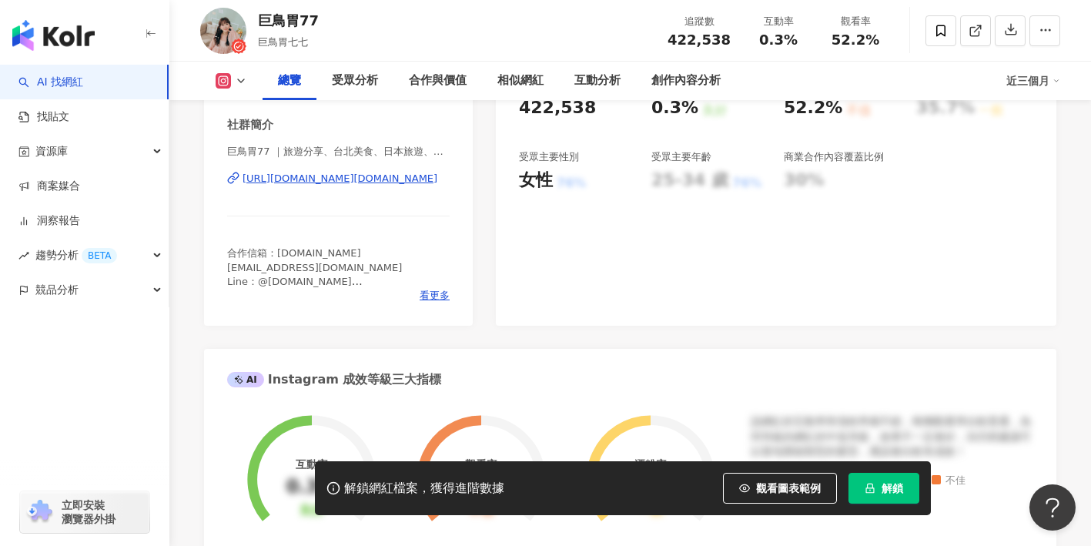
scroll to position [313, 0]
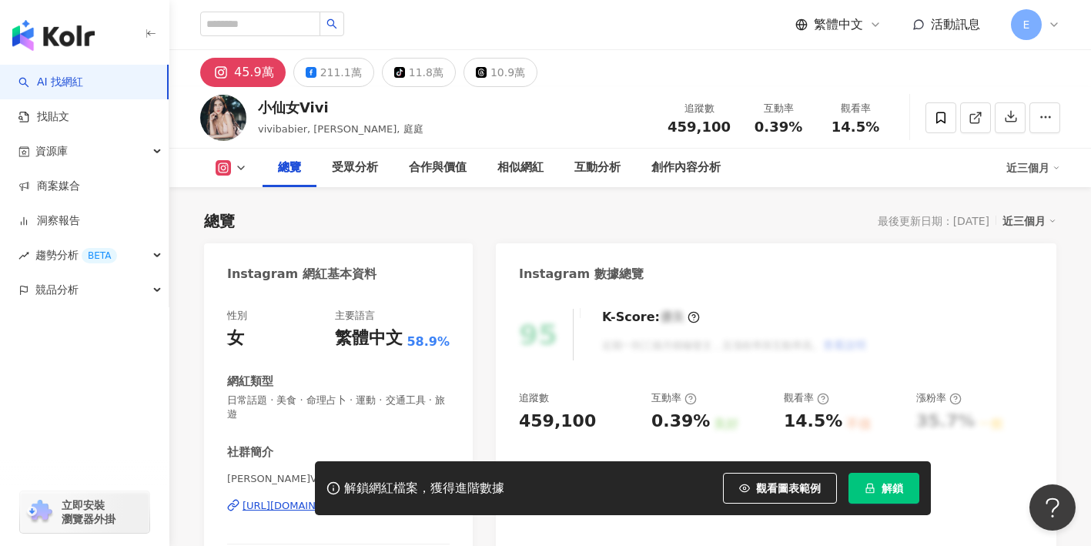
scroll to position [192, 0]
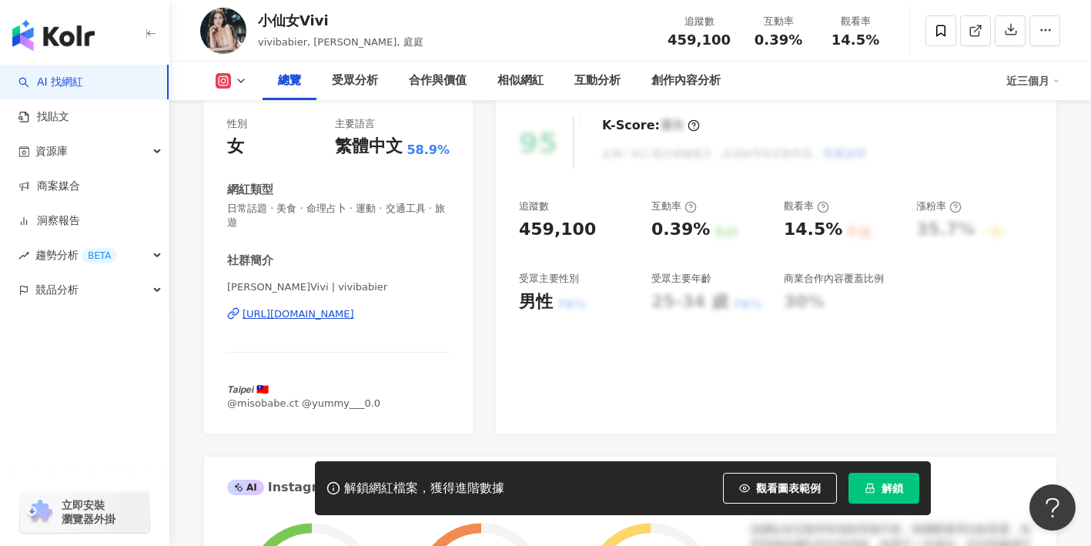
click at [354, 316] on div "https://www.instagram.com/vivibabier/" at bounding box center [299, 314] width 112 height 14
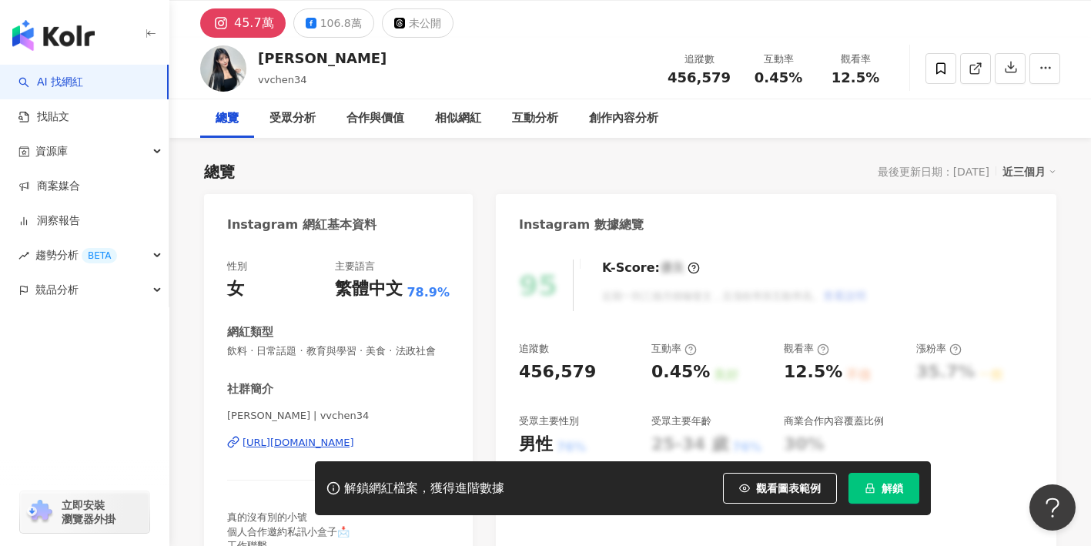
scroll to position [147, 0]
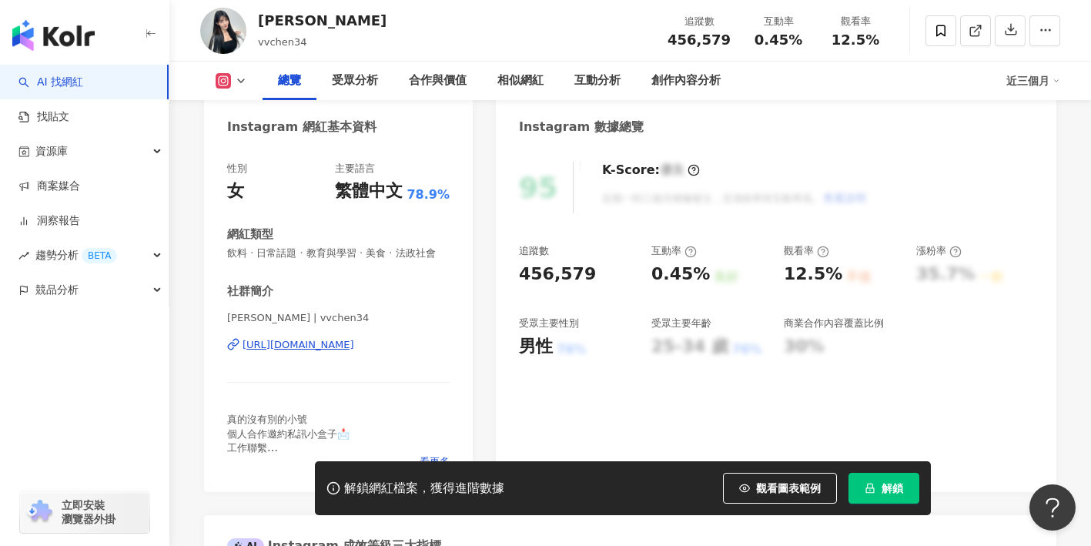
click at [352, 352] on div "https://www.instagram.com/vvchen34/" at bounding box center [299, 345] width 112 height 14
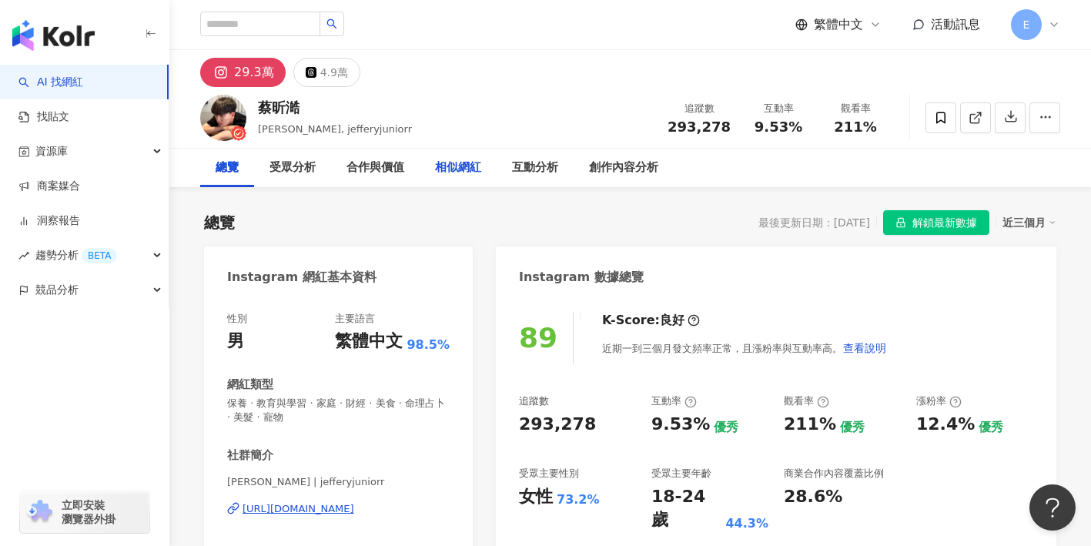
click at [449, 163] on div "相似網紅" at bounding box center [458, 168] width 46 height 18
click at [472, 168] on div "相似網紅" at bounding box center [458, 168] width 46 height 18
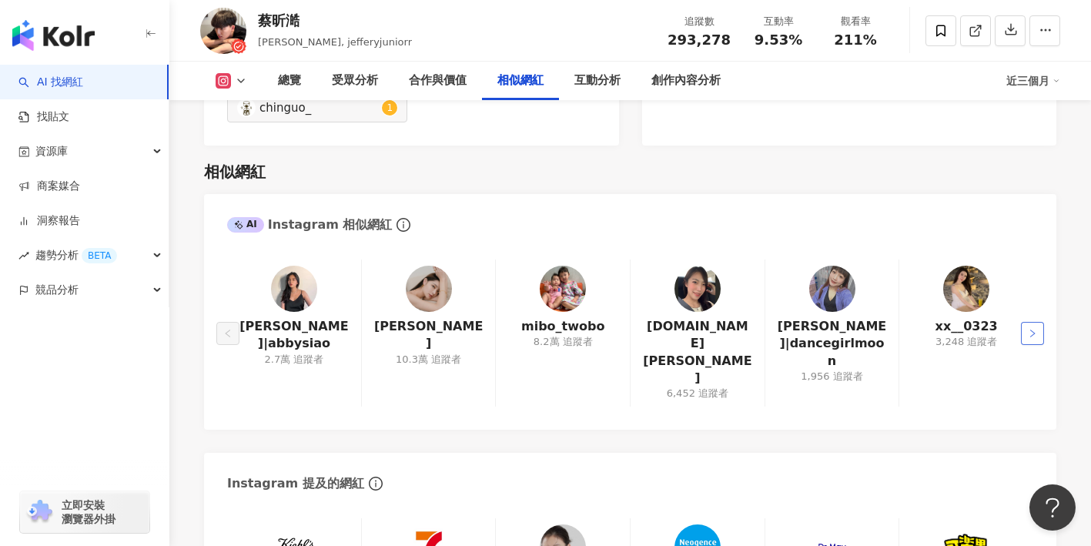
click at [1042, 322] on button "button" at bounding box center [1032, 333] width 23 height 23
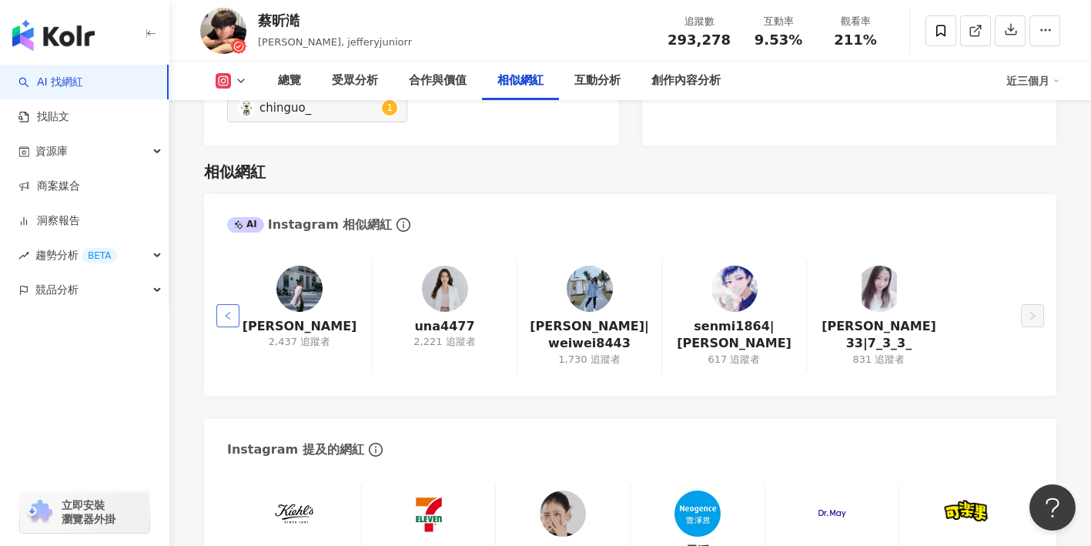
click at [216, 304] on button "button" at bounding box center [227, 315] width 23 height 23
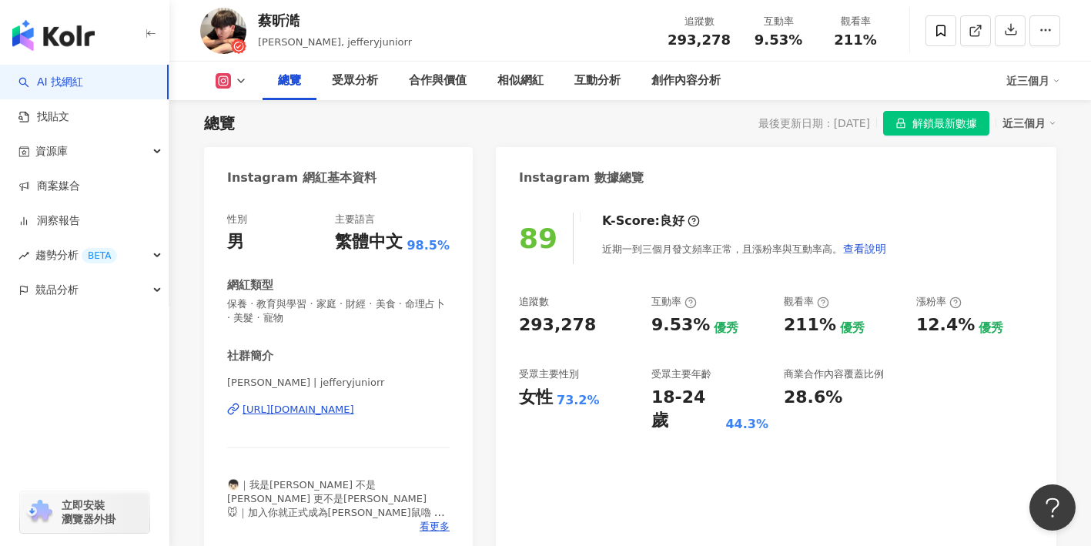
scroll to position [0, 0]
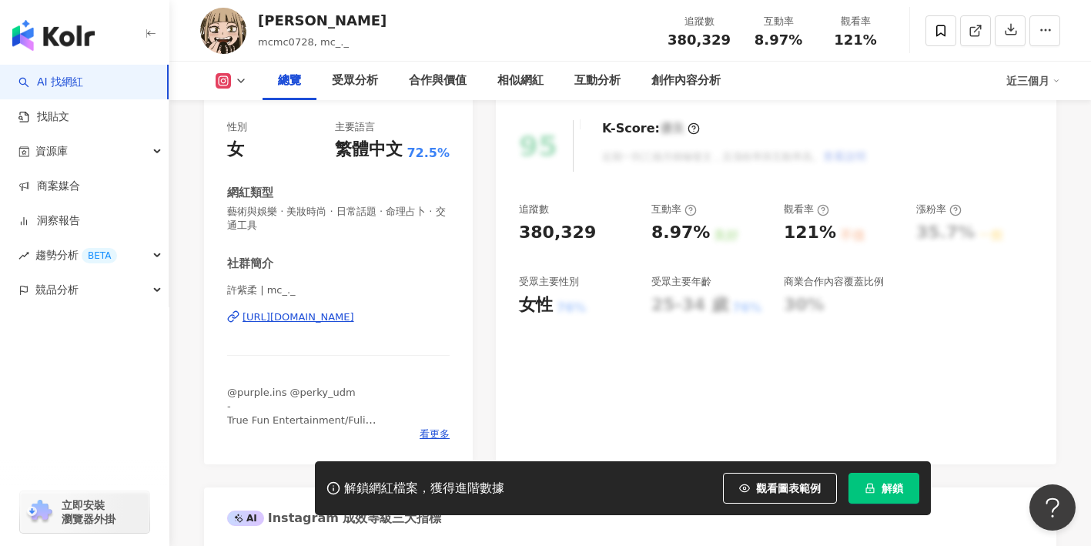
scroll to position [192, 0]
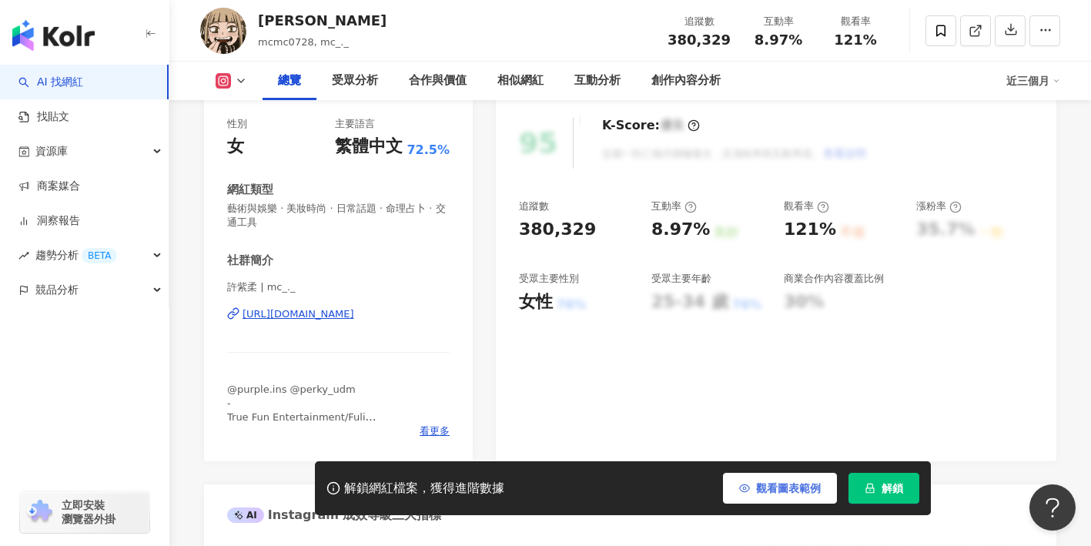
click at [757, 482] on span "觀看圖表範例" at bounding box center [788, 488] width 65 height 12
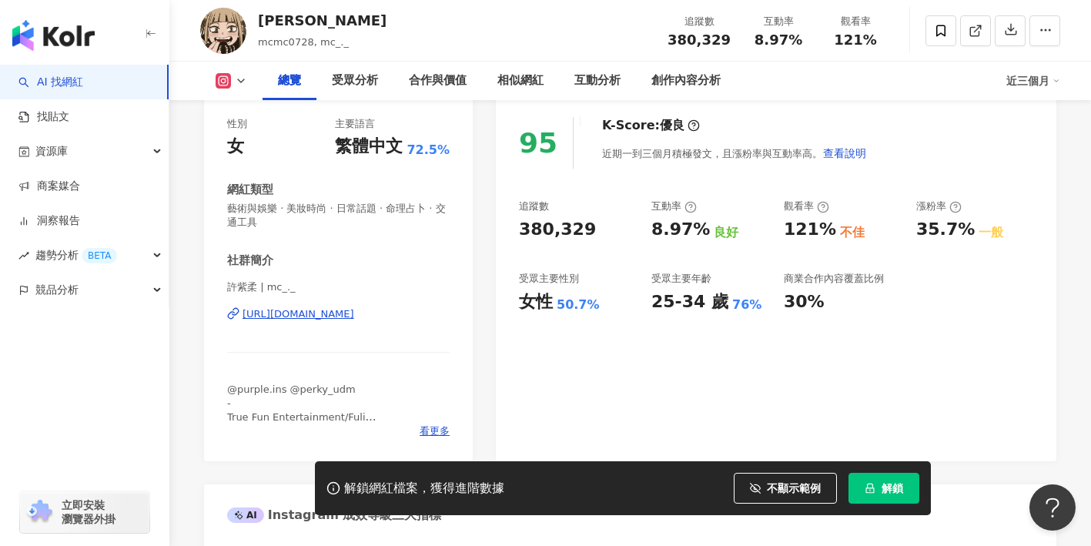
click at [568, 387] on div "95 K-Score : 優良 近期一到三個月積極發文，且漲粉率與互動率高。 查看說明 追蹤數 380,329 互動率 8.97% 良好 觀看率 121% 不…" at bounding box center [776, 282] width 560 height 360
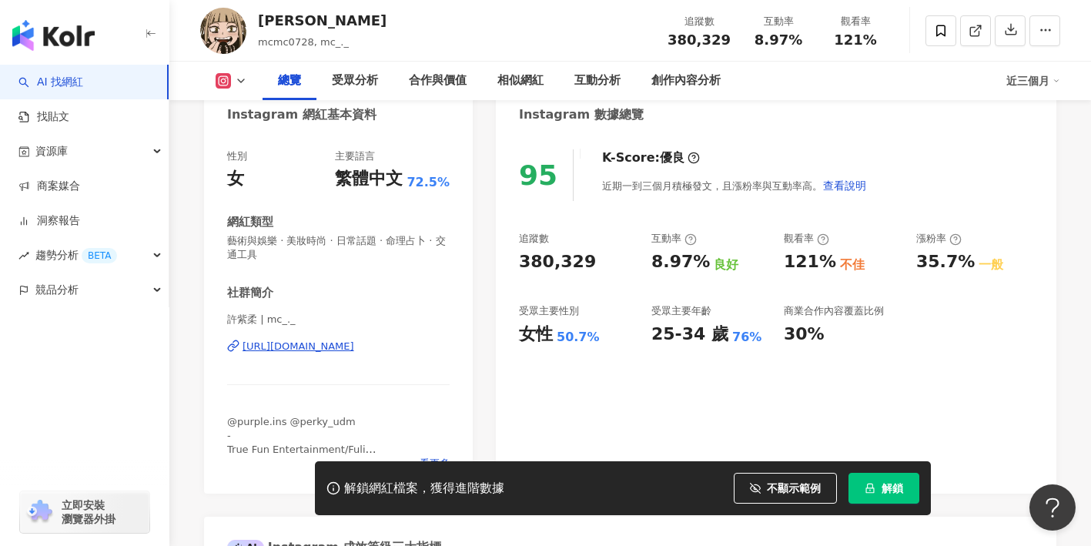
scroll to position [160, 0]
click at [350, 348] on div "[URL][DOMAIN_NAME]" at bounding box center [299, 346] width 112 height 14
